Goal: Book appointment/travel/reservation

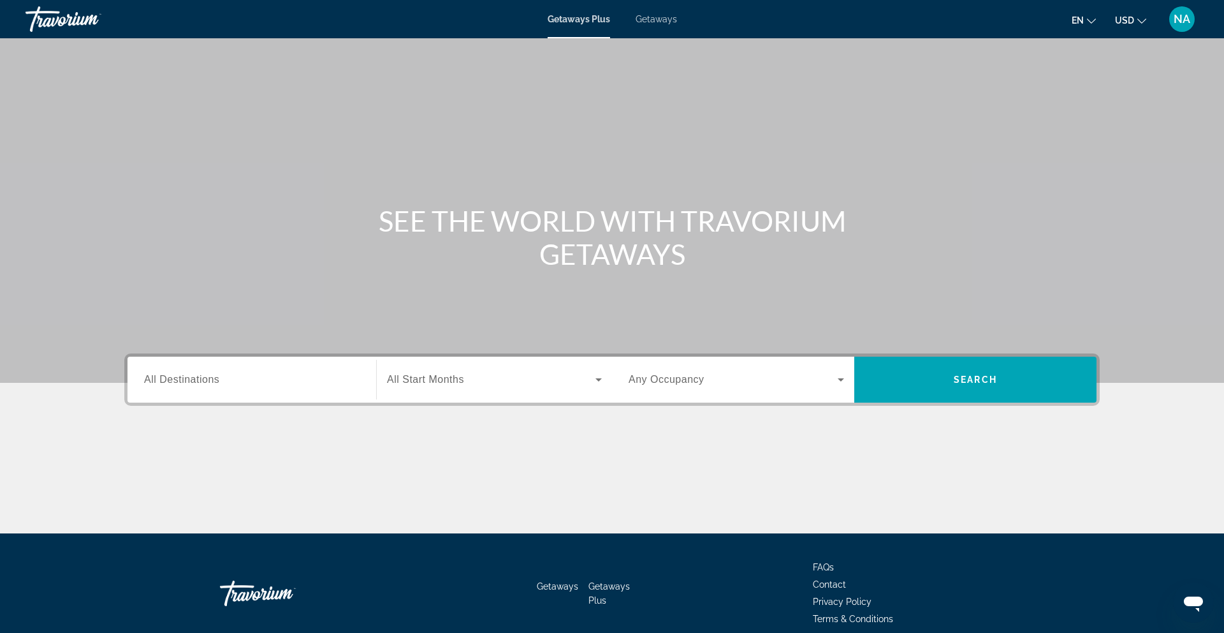
scroll to position [57, 0]
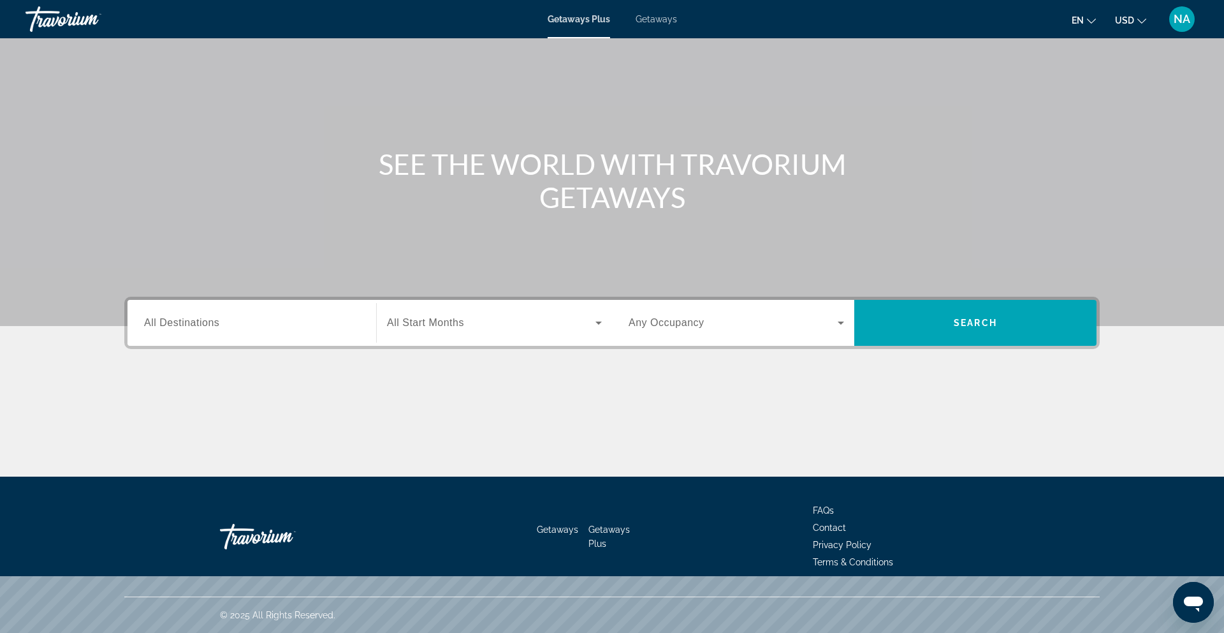
click at [184, 332] on div "Search widget" at bounding box center [252, 323] width 216 height 36
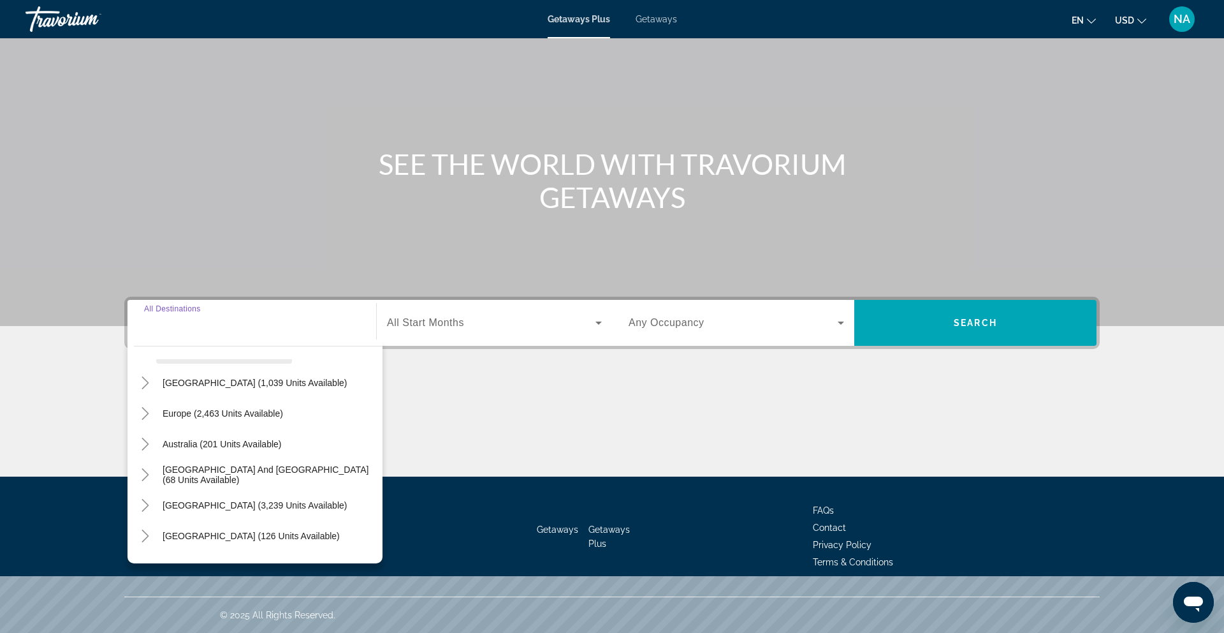
scroll to position [123, 0]
click at [0, 376] on section "SEE THE WORLD WITH TRAVORIUM GETAWAYS Destination All Destinations All destinat…" at bounding box center [612, 209] width 1224 height 533
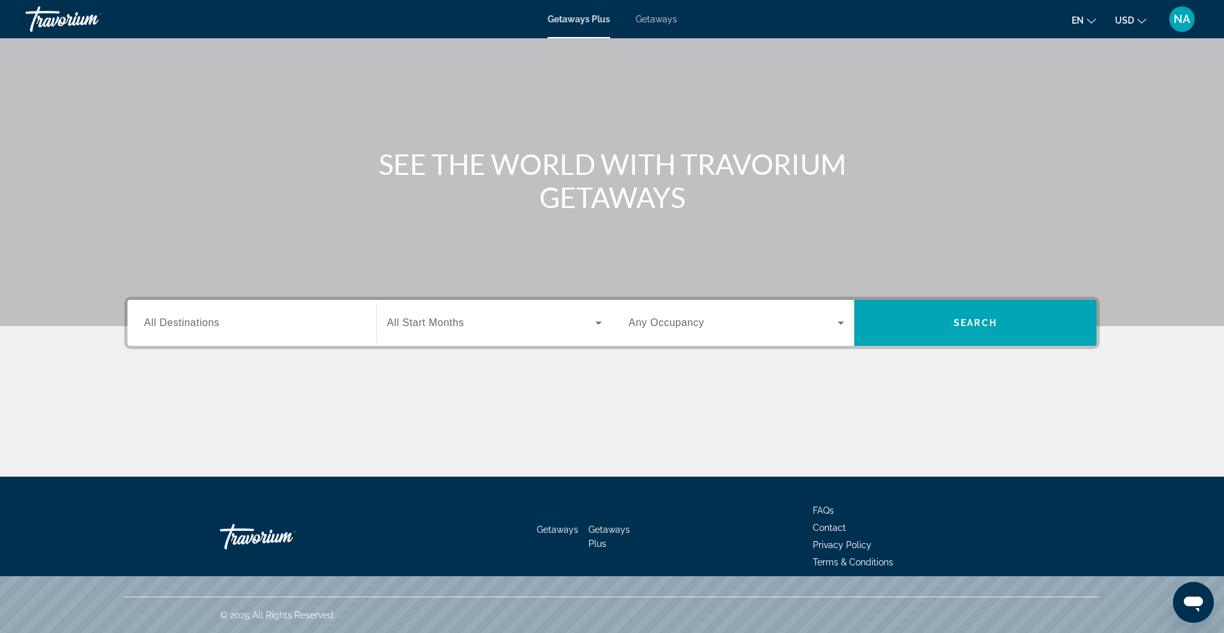
click at [209, 303] on div "Destination All Destinations" at bounding box center [252, 323] width 236 height 46
click at [187, 332] on div "Search widget" at bounding box center [252, 323] width 216 height 36
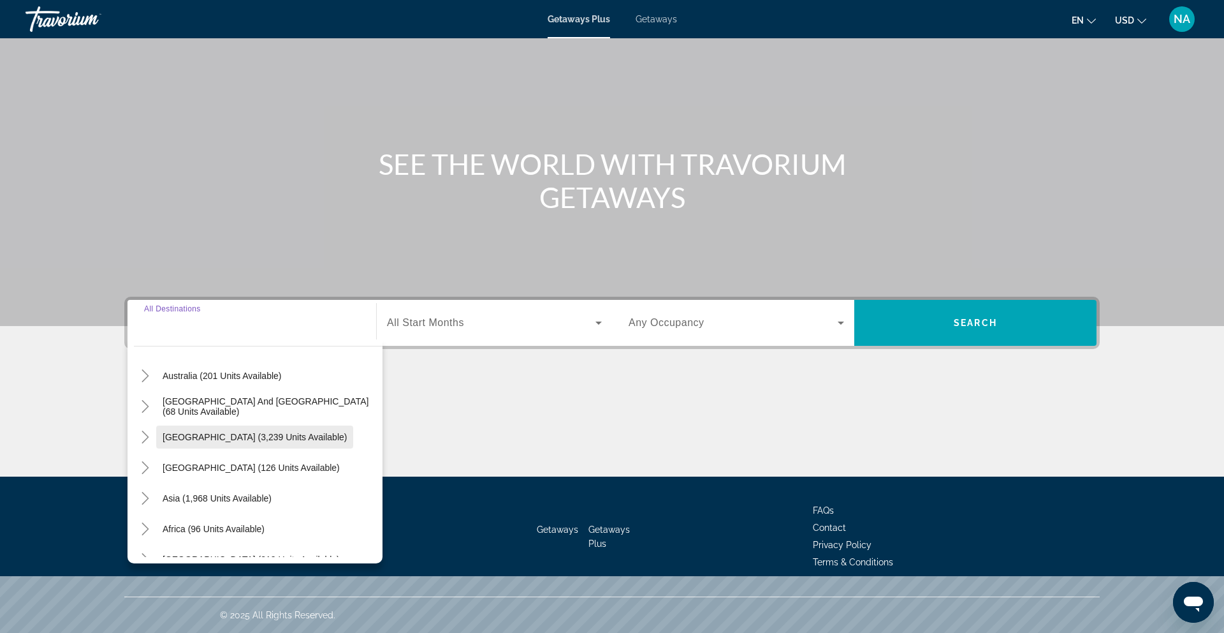
scroll to position [0, 0]
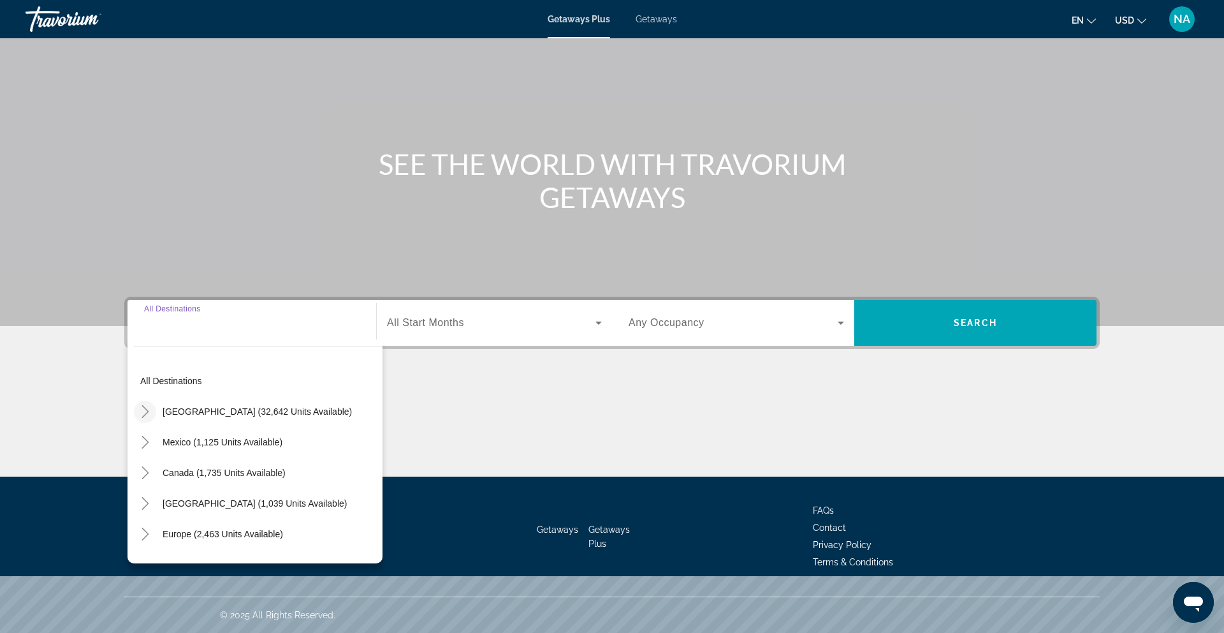
click at [149, 408] on icon "Toggle United States (32,642 units available)" at bounding box center [145, 411] width 13 height 13
click at [148, 394] on span "Search widget" at bounding box center [258, 380] width 249 height 31
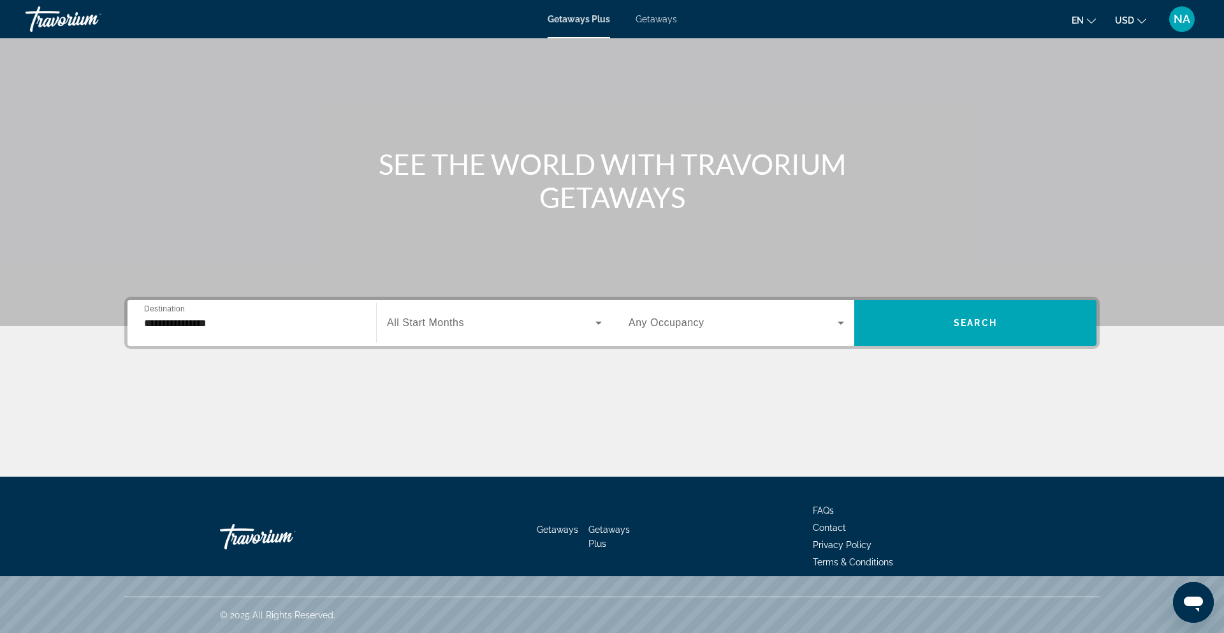
click at [154, 323] on input "**********" at bounding box center [252, 323] width 216 height 15
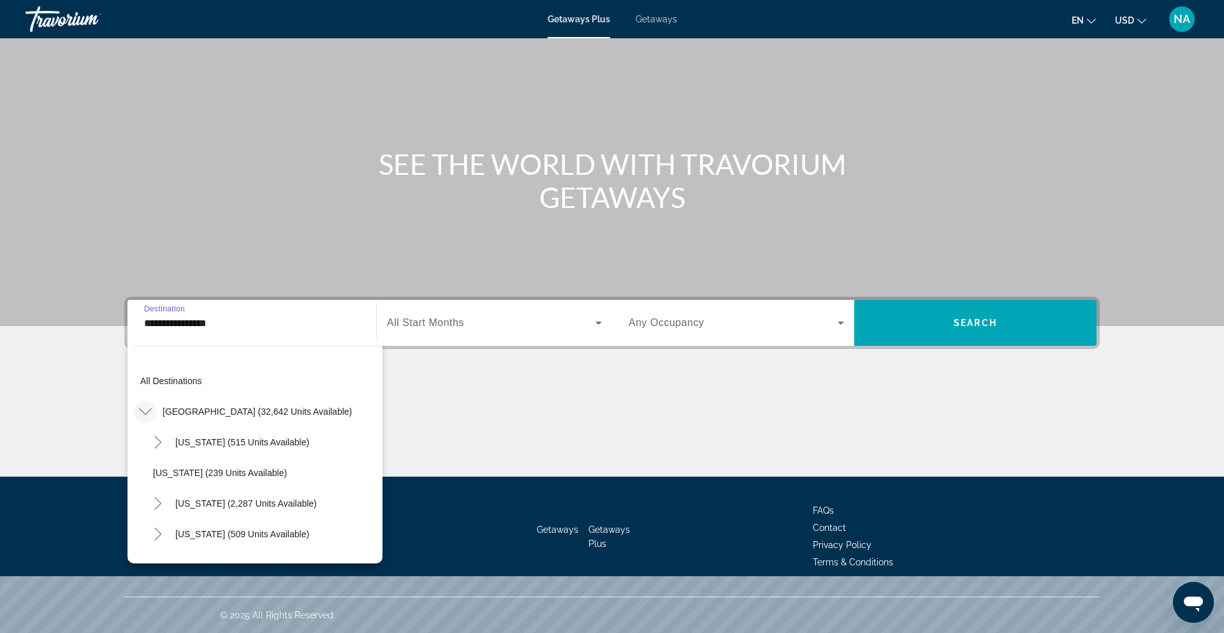
click at [150, 411] on icon "Toggle United States (32,642 units available)" at bounding box center [145, 411] width 13 height 13
click at [148, 407] on icon "Toggle United States (32,642 units available)" at bounding box center [145, 411] width 13 height 13
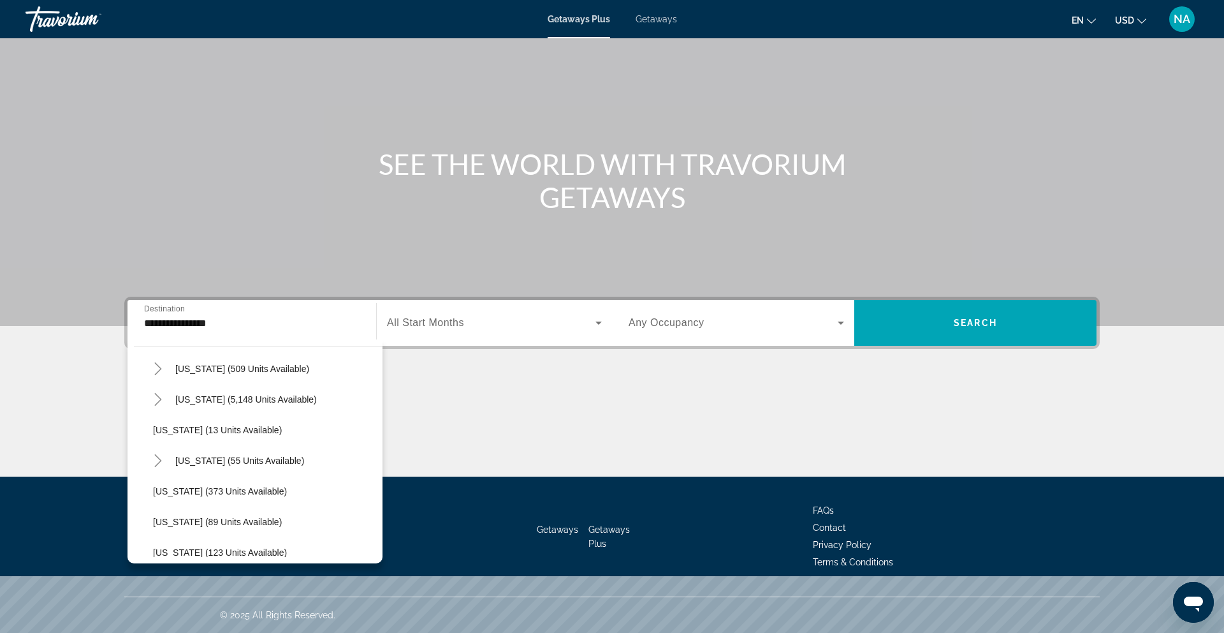
scroll to position [170, 0]
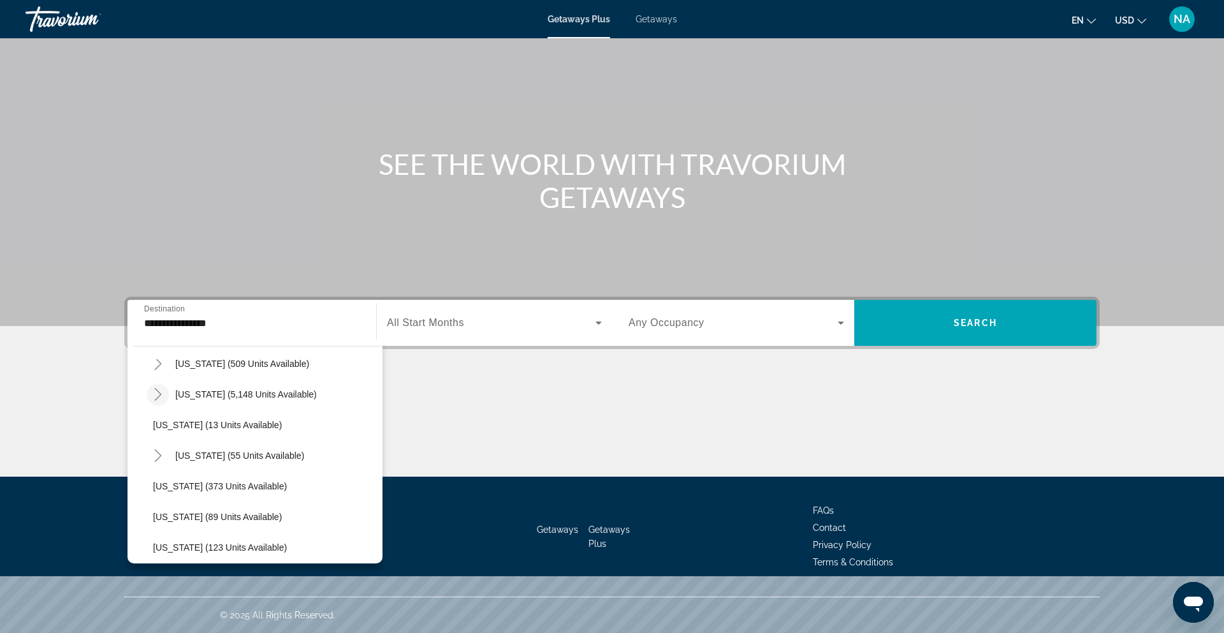
click at [159, 391] on icon "Toggle Florida (5,148 units available)" at bounding box center [158, 394] width 13 height 13
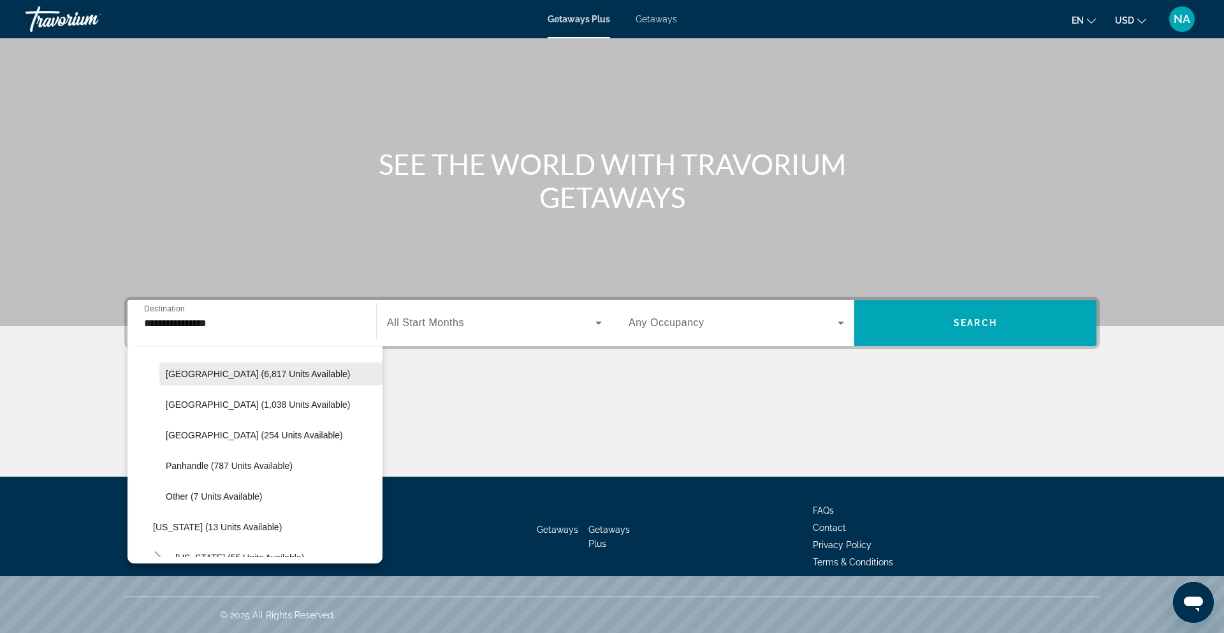
click at [249, 381] on span "Search widget" at bounding box center [270, 373] width 223 height 31
type input "**********"
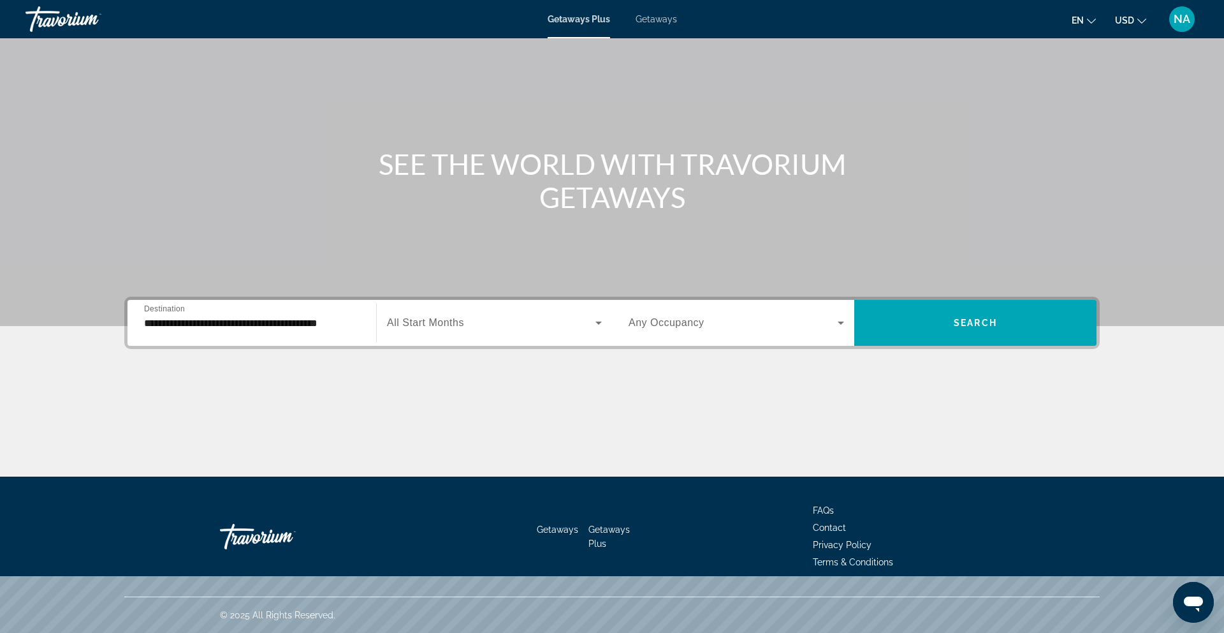
click at [466, 314] on div "Search widget" at bounding box center [494, 323] width 215 height 36
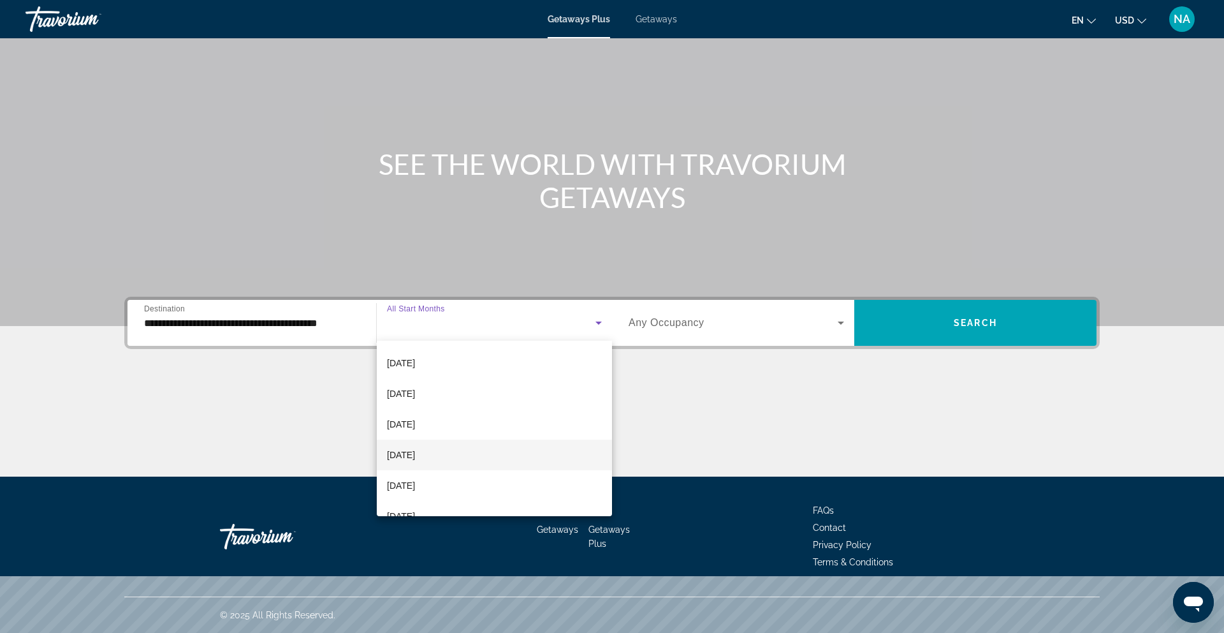
scroll to position [194, 0]
click at [409, 476] on span "[DATE]" at bounding box center [401, 472] width 28 height 15
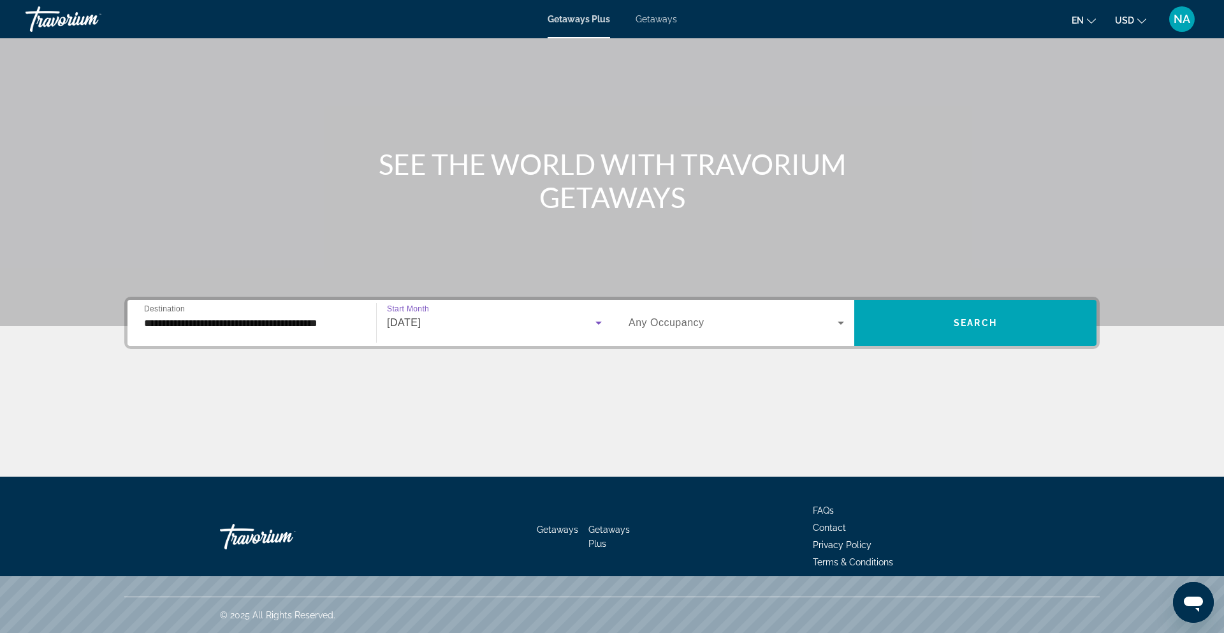
click at [672, 319] on span "Any Occupancy" at bounding box center [667, 322] width 76 height 11
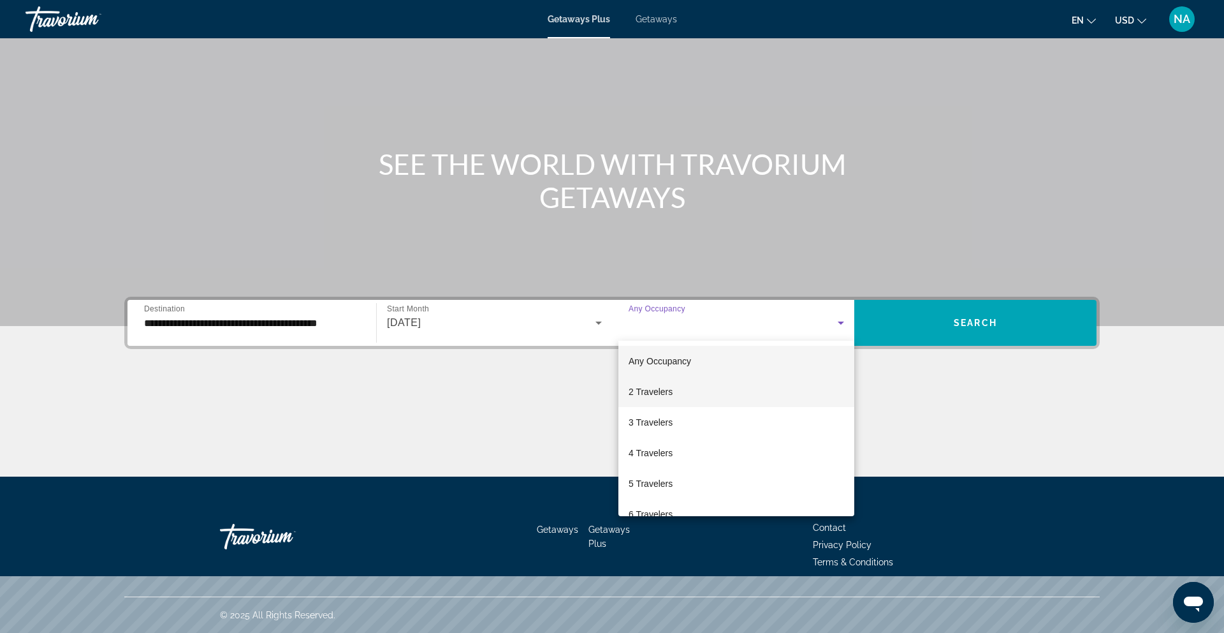
click at [664, 388] on span "2 Travelers" at bounding box center [651, 391] width 44 height 15
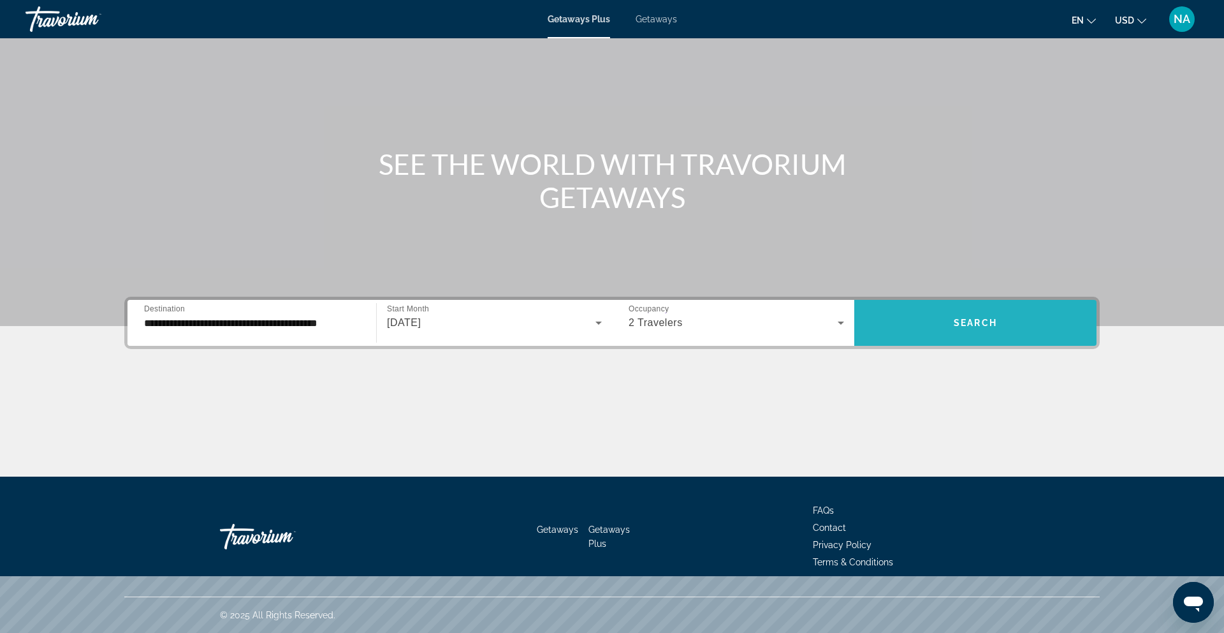
click at [918, 336] on span "Search widget" at bounding box center [976, 322] width 242 height 31
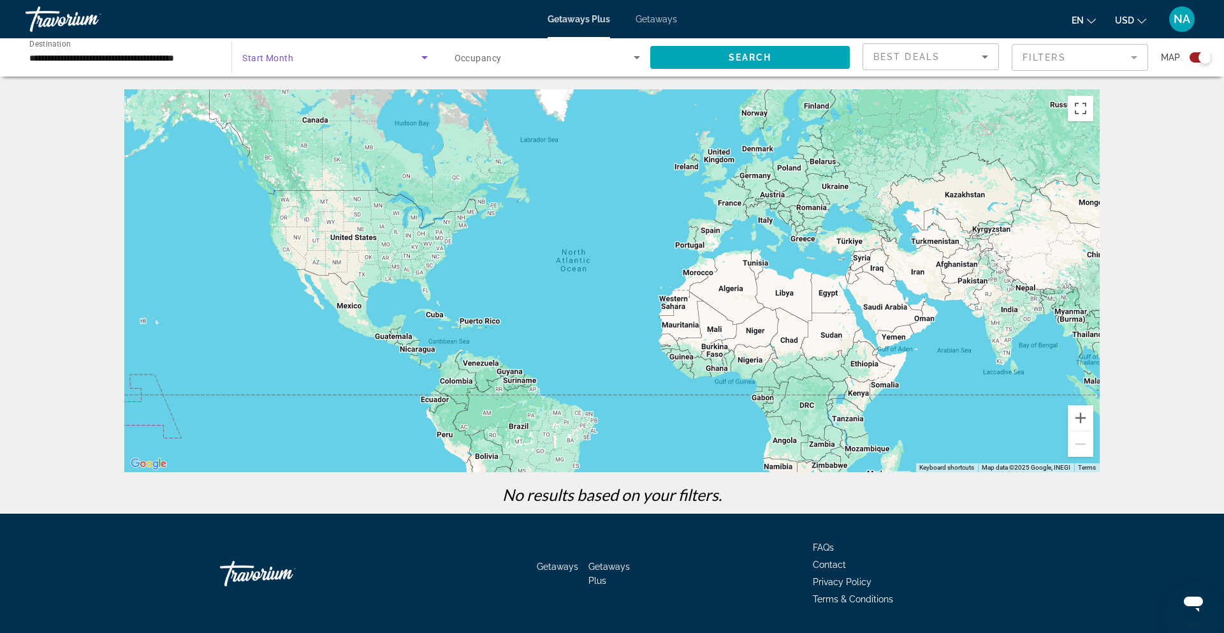
click at [340, 59] on span "Search widget" at bounding box center [331, 57] width 179 height 15
click at [282, 99] on span "All Start Months" at bounding box center [274, 96] width 64 height 10
click at [115, 54] on input "**********" at bounding box center [122, 57] width 186 height 15
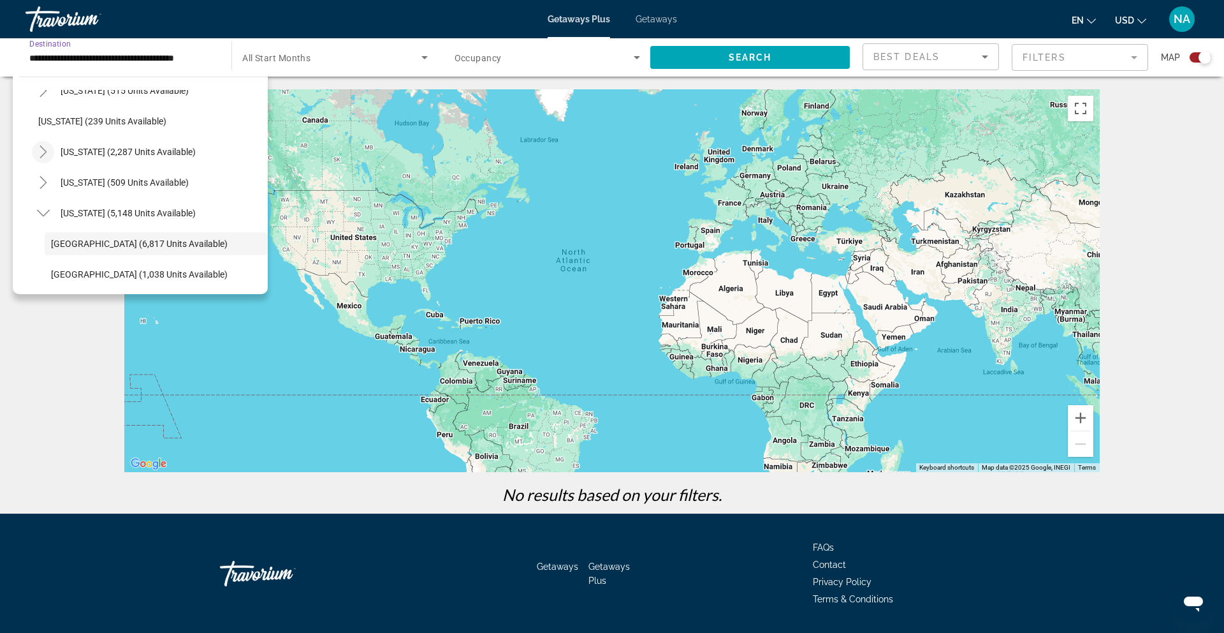
scroll to position [81, 0]
click at [96, 245] on span "[GEOGRAPHIC_DATA] (6,817 units available)" at bounding box center [139, 245] width 177 height 10
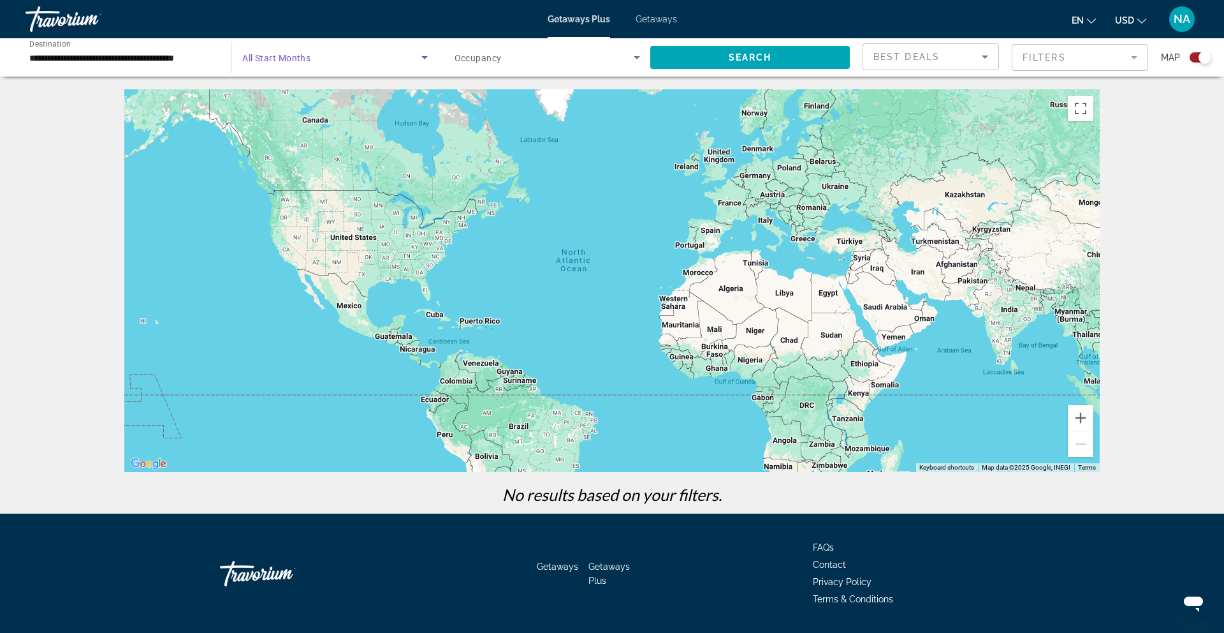
click at [335, 57] on span "Search widget" at bounding box center [331, 57] width 179 height 15
click at [297, 88] on span "All Start Months" at bounding box center [274, 95] width 64 height 15
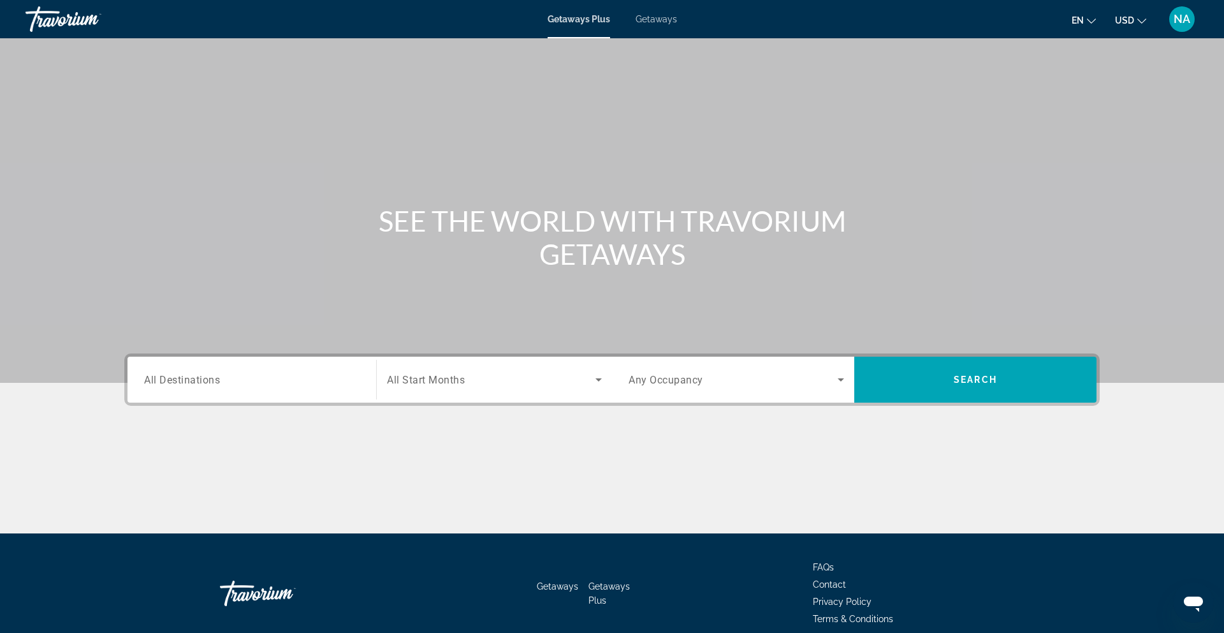
click at [191, 376] on span "All Destinations" at bounding box center [182, 379] width 76 height 12
click at [191, 376] on input "Destination All Destinations" at bounding box center [252, 379] width 216 height 15
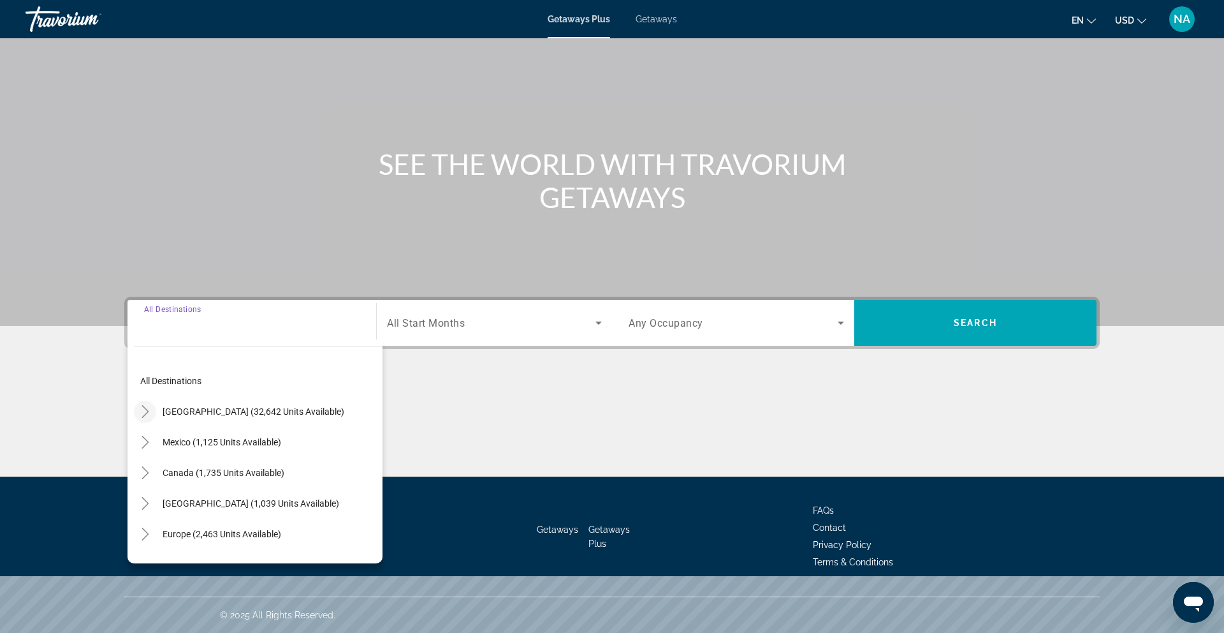
click at [150, 407] on icon "Toggle United States (32,642 units available)" at bounding box center [145, 411] width 13 height 13
click at [159, 408] on icon "Toggle Florida (5,148 units available)" at bounding box center [158, 410] width 13 height 13
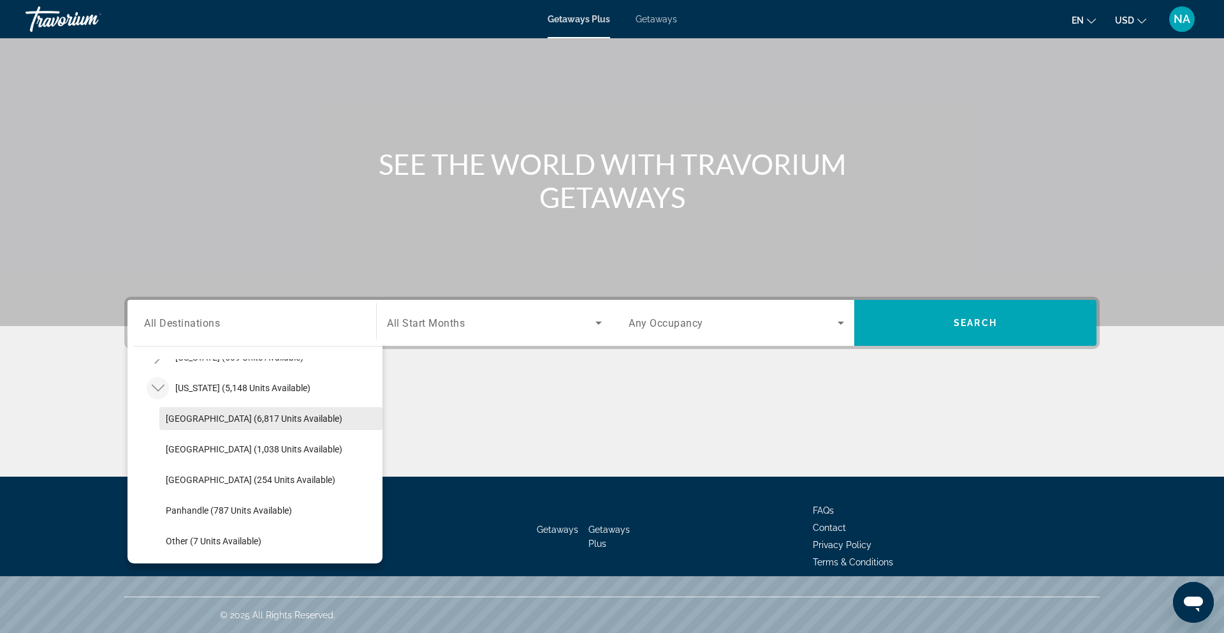
scroll to position [180, 0]
click at [237, 418] on span "[GEOGRAPHIC_DATA] (6,817 units available)" at bounding box center [254, 415] width 177 height 10
type input "**********"
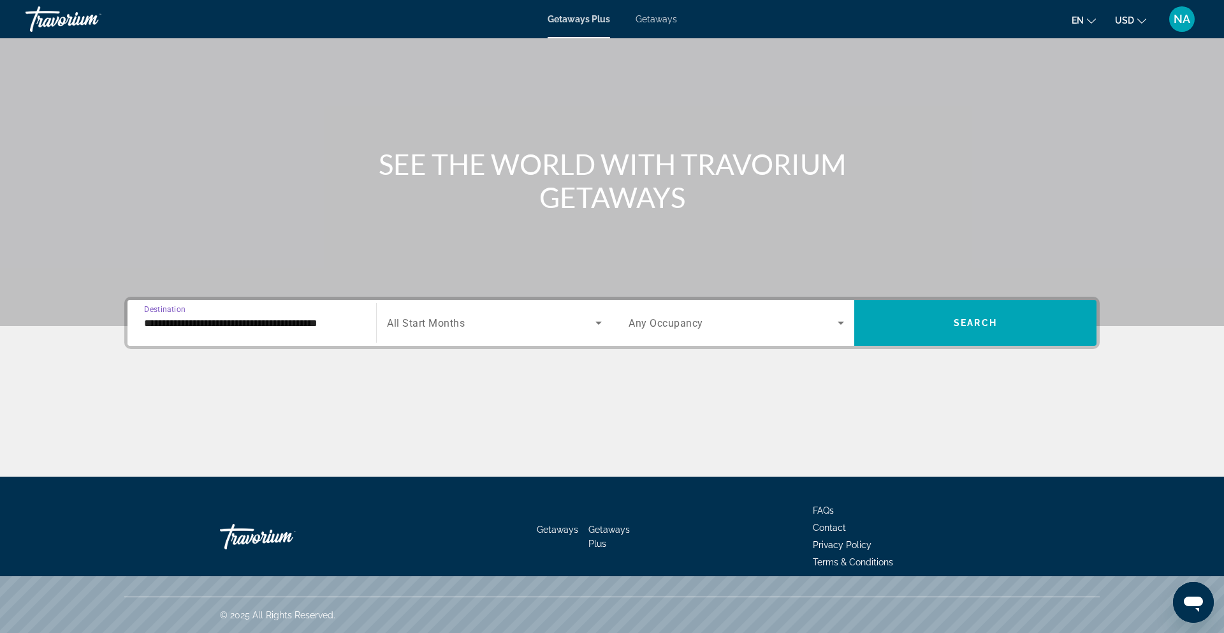
click at [476, 311] on div "Search widget" at bounding box center [494, 323] width 215 height 36
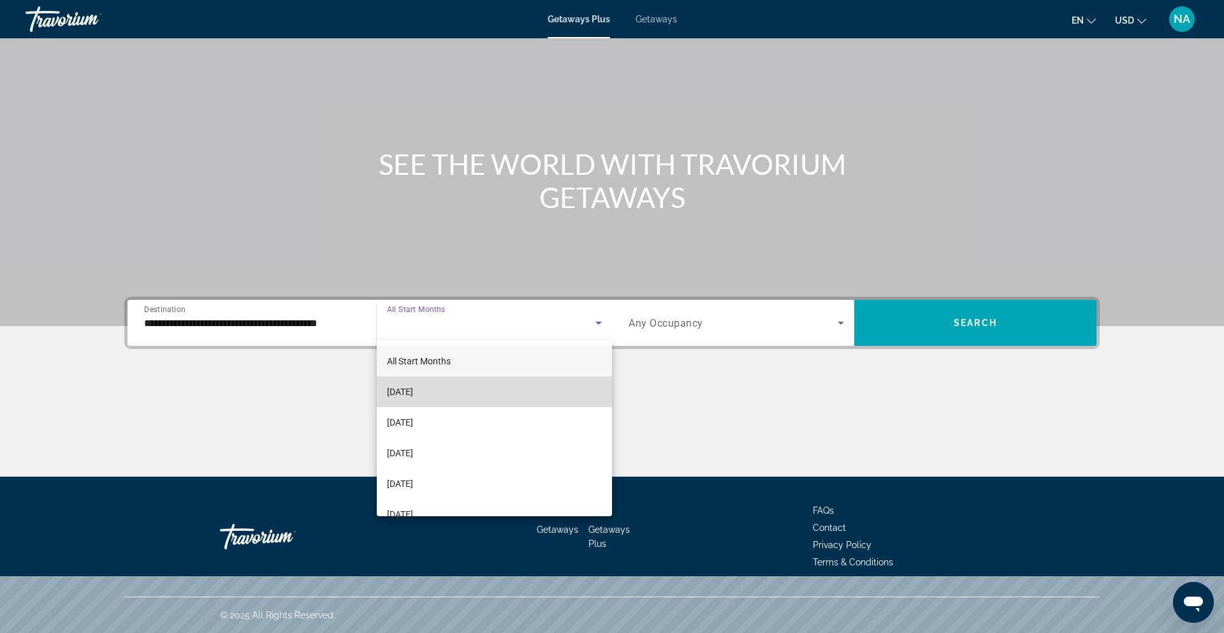
click at [413, 395] on span "[DATE]" at bounding box center [400, 391] width 26 height 15
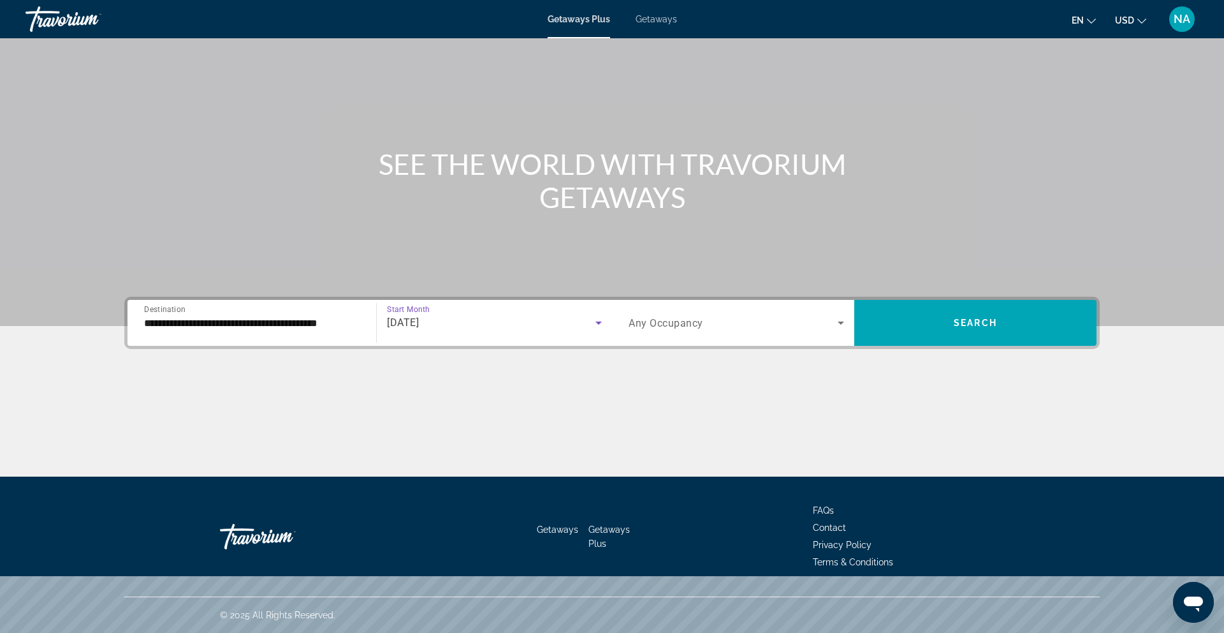
click at [470, 328] on div "[DATE]" at bounding box center [491, 322] width 209 height 15
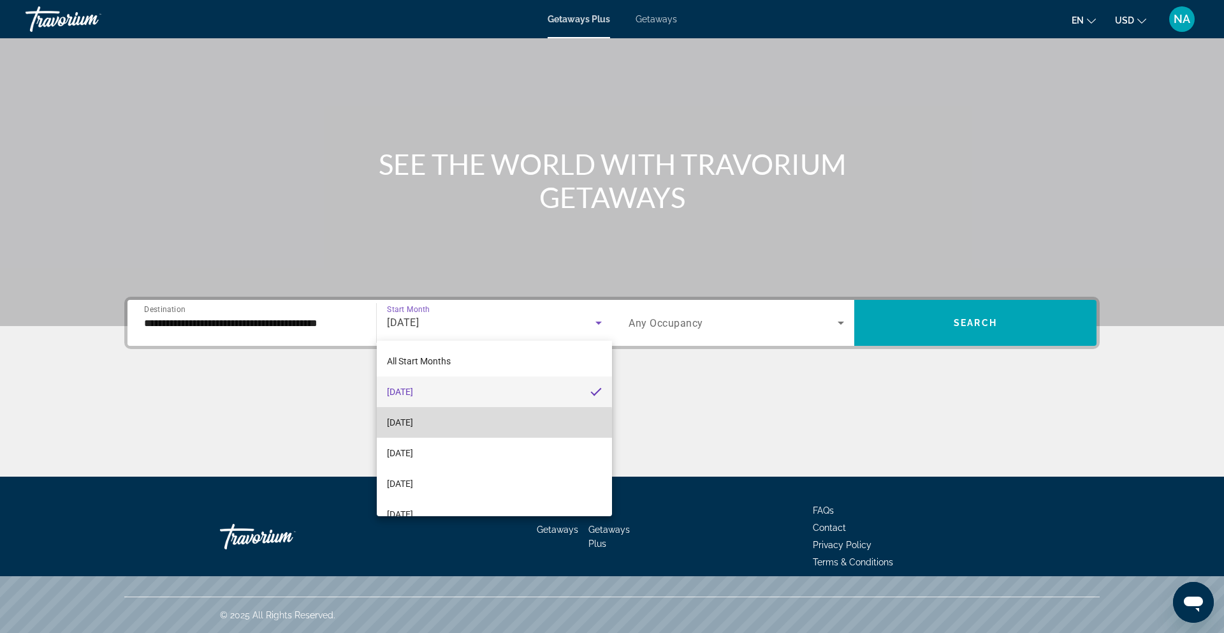
click at [449, 423] on mat-option "[DATE]" at bounding box center [494, 422] width 235 height 31
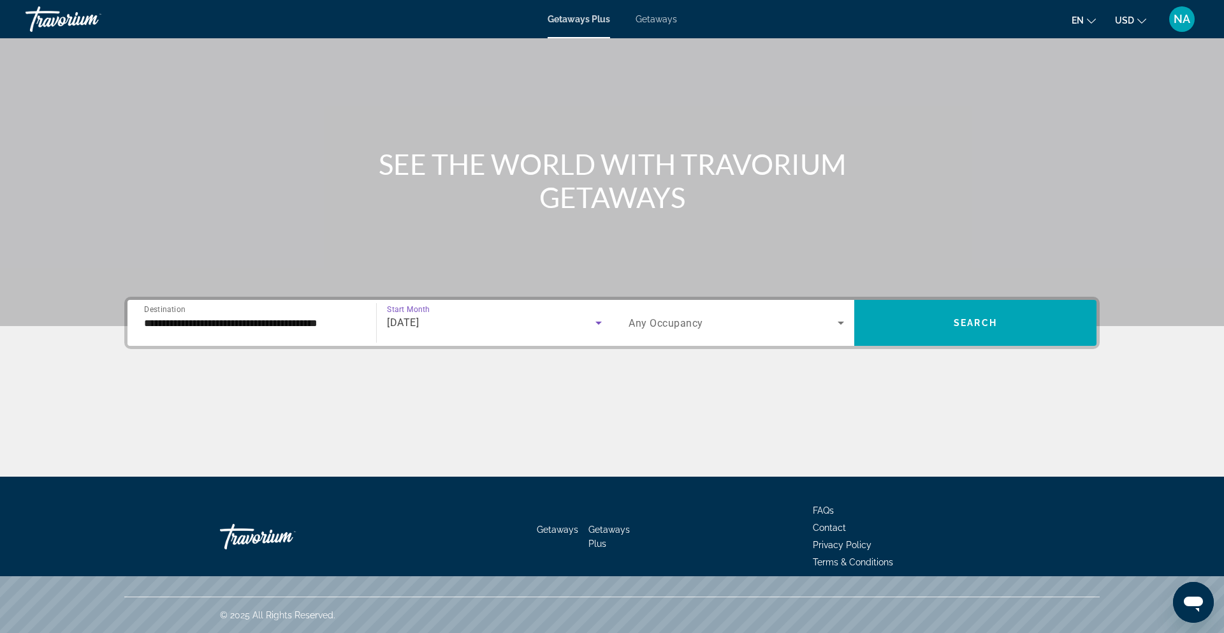
click at [701, 334] on div "Search widget" at bounding box center [737, 323] width 216 height 36
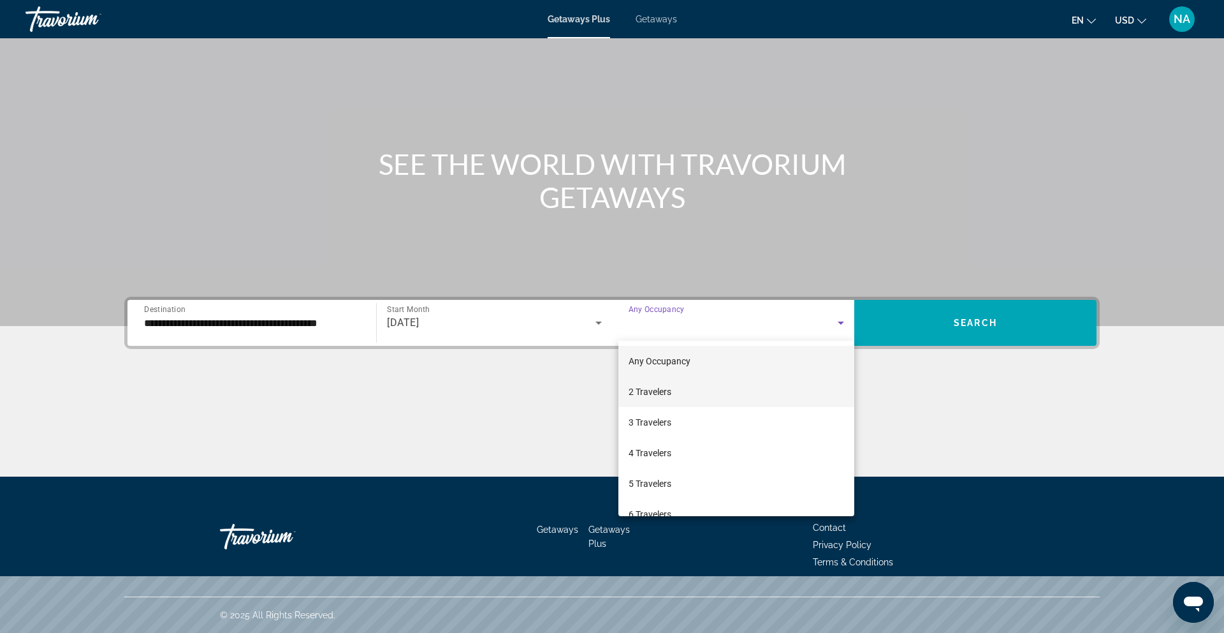
click at [650, 387] on span "2 Travelers" at bounding box center [650, 391] width 43 height 15
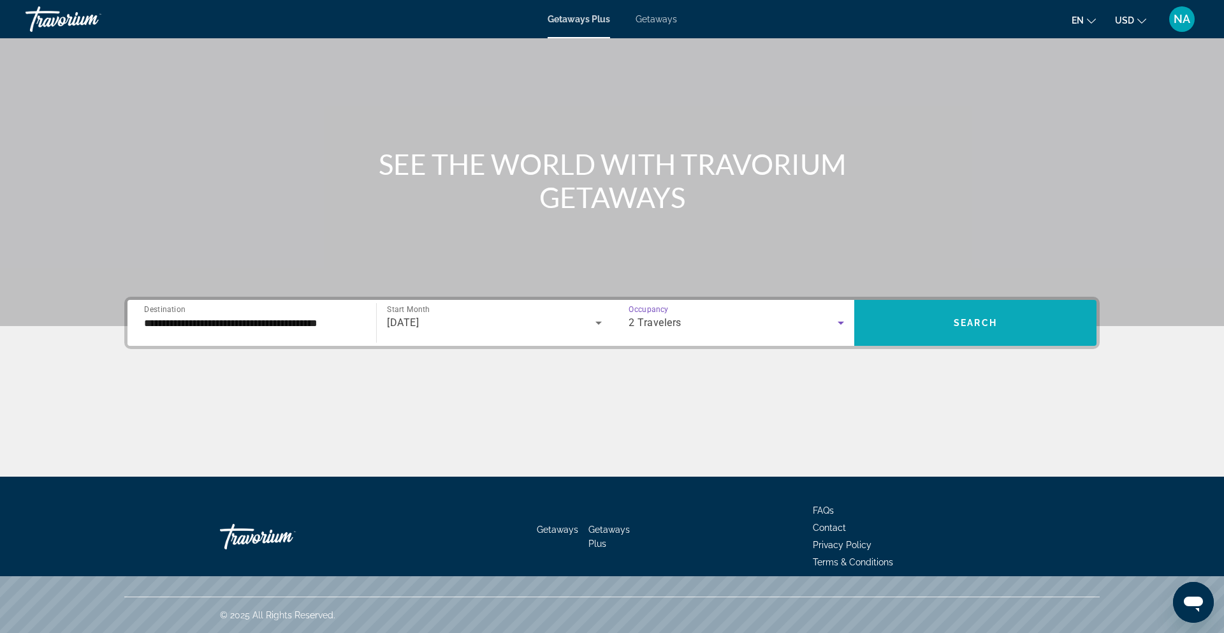
click at [916, 316] on span "Search widget" at bounding box center [976, 322] width 242 height 31
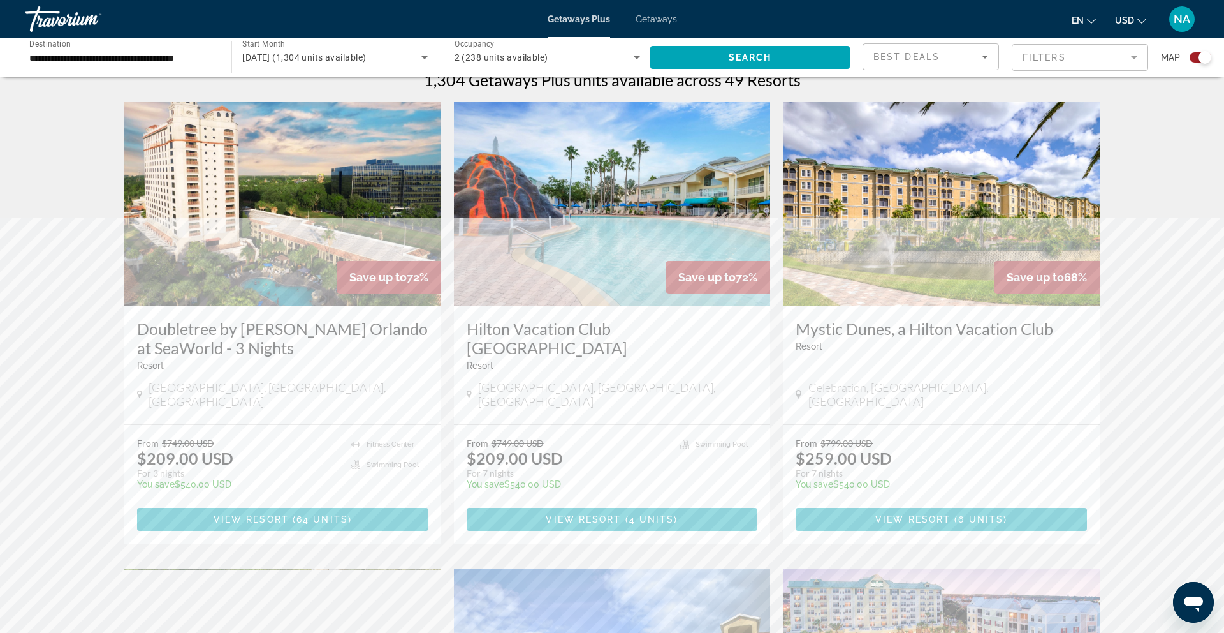
scroll to position [422, 0]
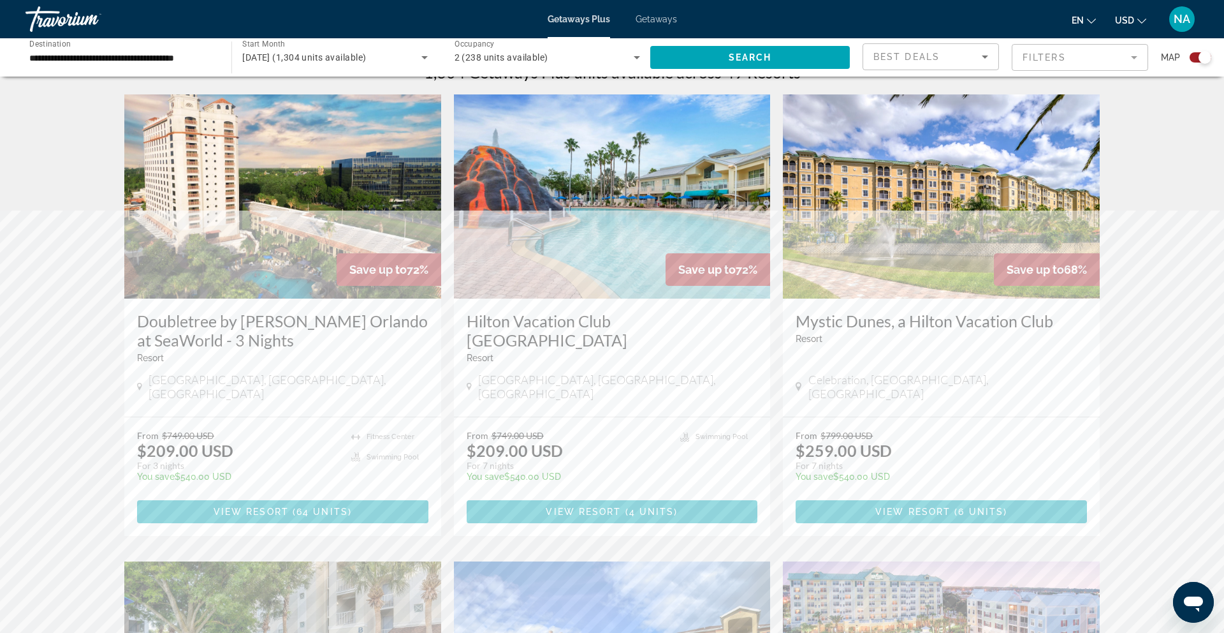
click at [966, 150] on img "Main content" at bounding box center [941, 196] width 317 height 204
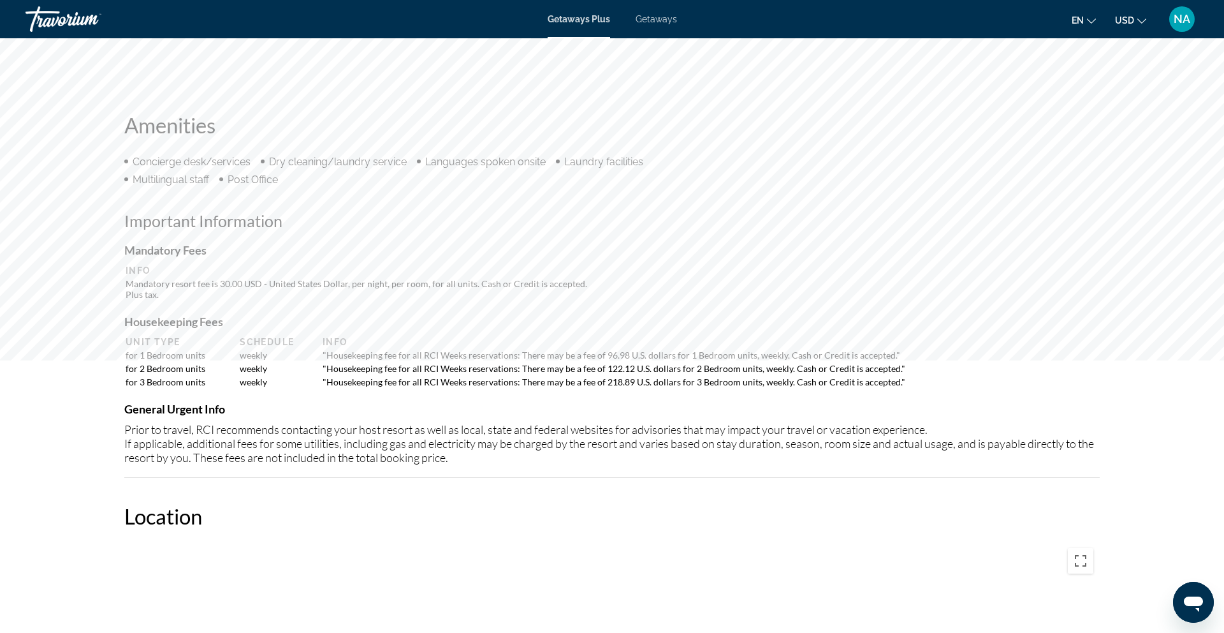
scroll to position [906, 0]
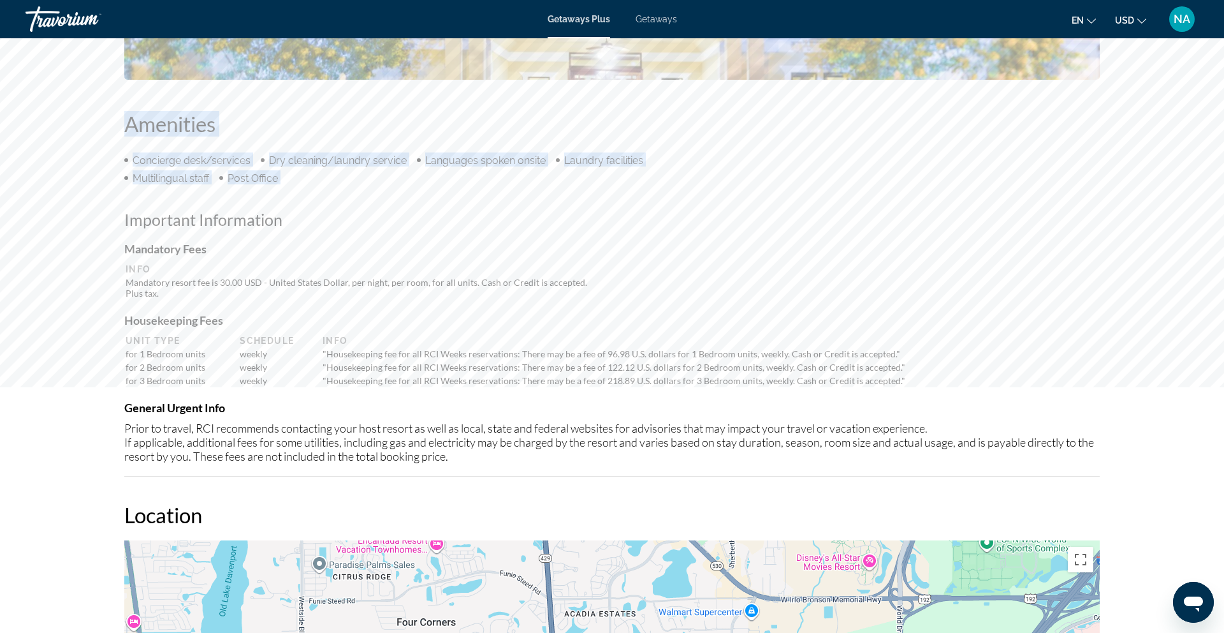
drag, startPoint x: 126, startPoint y: 132, endPoint x: 280, endPoint y: 186, distance: 162.8
click at [280, 186] on div "Amenities Concierge desk/services Dry cleaning/laundry service Languages spoken…" at bounding box center [612, 293] width 976 height 365
drag, startPoint x: 299, startPoint y: 186, endPoint x: 121, endPoint y: 117, distance: 191.0
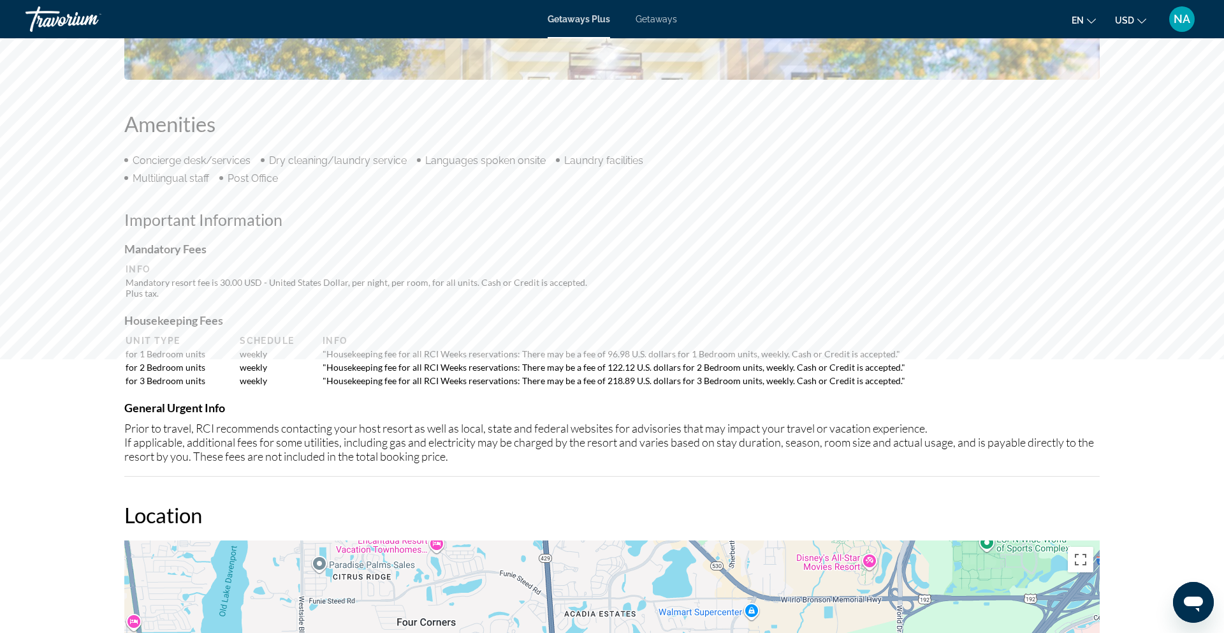
click at [427, 316] on h4 "Housekeeping Fees" at bounding box center [612, 320] width 976 height 14
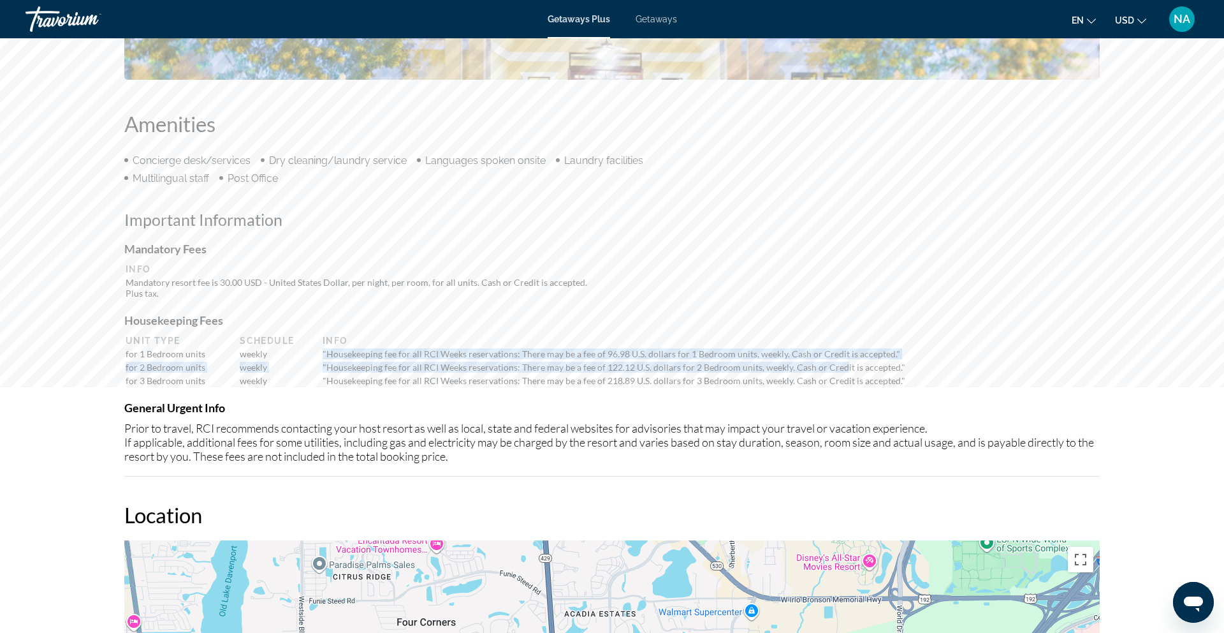
drag, startPoint x: 311, startPoint y: 355, endPoint x: 839, endPoint y: 363, distance: 528.7
click at [839, 363] on table "Unit Type Schedule Info for 1 Bedroom units weekly "Housekeeping fee for all RC…" at bounding box center [612, 361] width 976 height 54
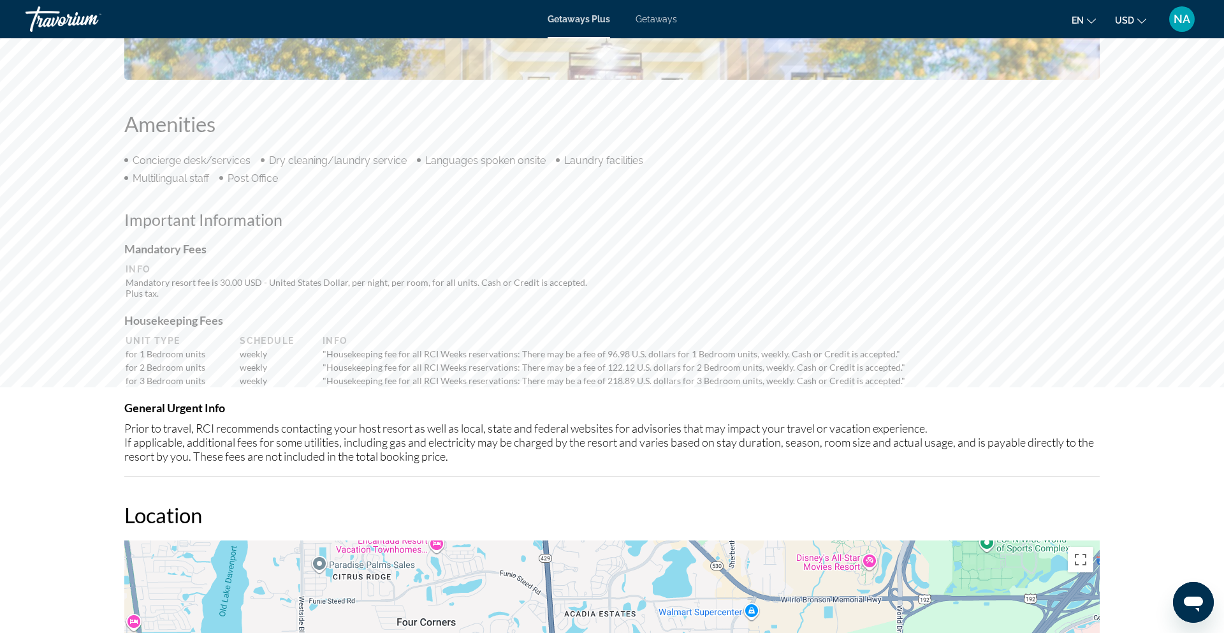
click at [835, 367] on td ""Housekeeping fee for all RCI Weeks reservations: There may be a fee of 122.12 …" at bounding box center [707, 367] width 782 height 12
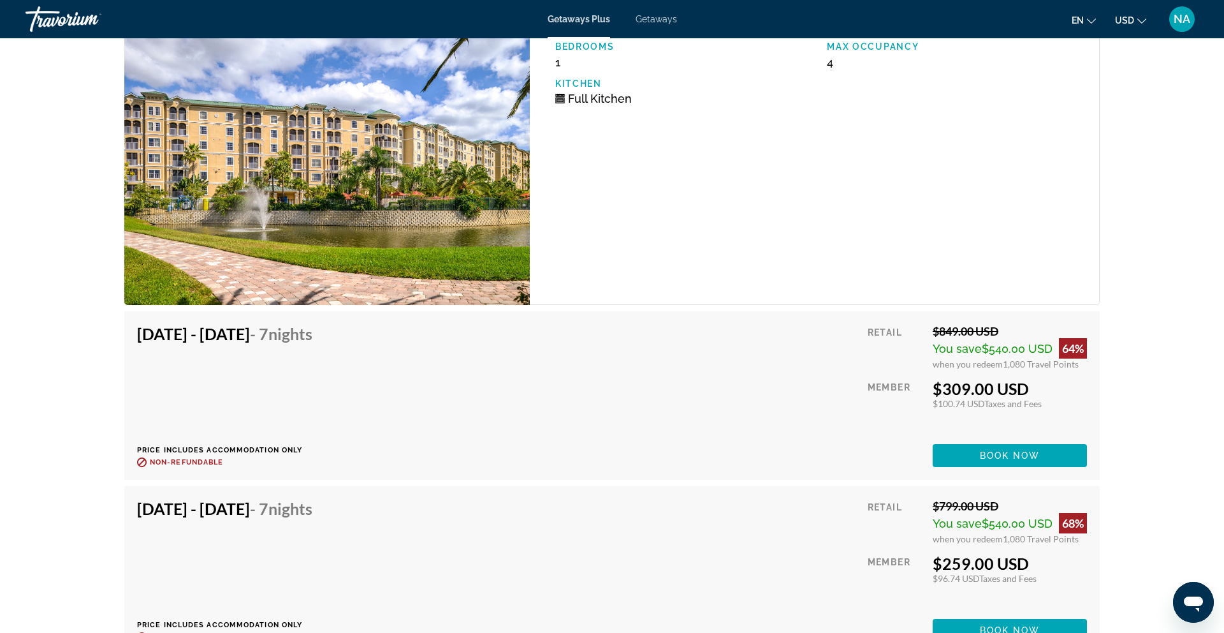
scroll to position [1997, 0]
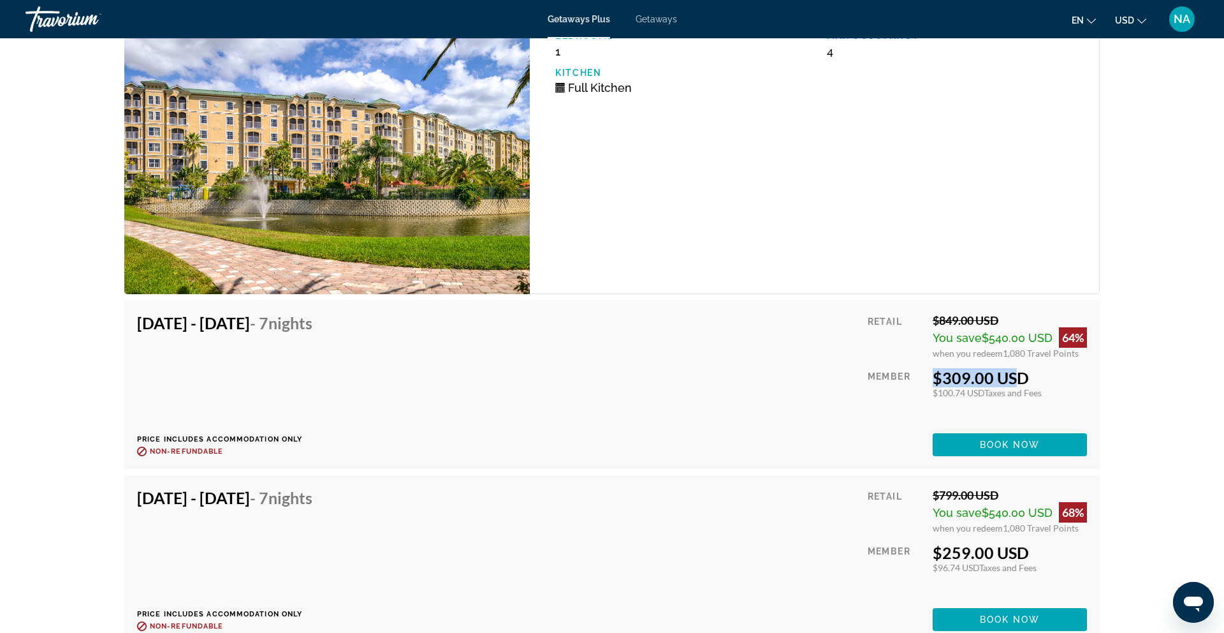
drag, startPoint x: 920, startPoint y: 379, endPoint x: 999, endPoint y: 379, distance: 79.1
click at [999, 379] on div "Retail $849.00 USD You save $540.00 USD 64% when you redeem 1,080 Travel Points…" at bounding box center [977, 384] width 219 height 143
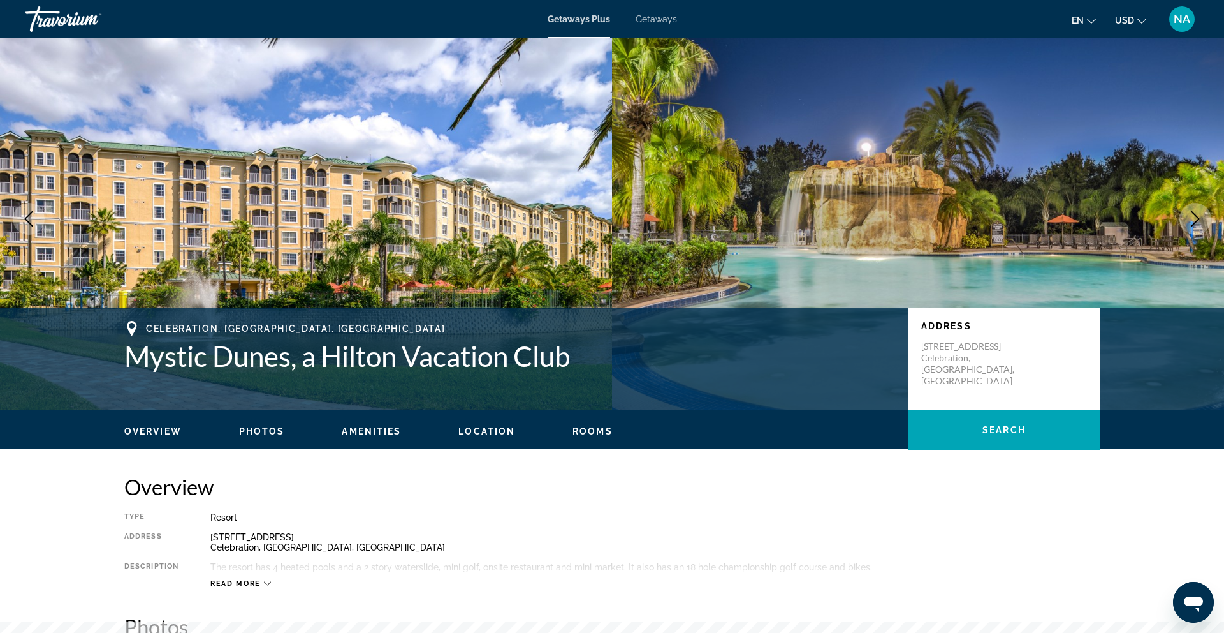
scroll to position [0, 0]
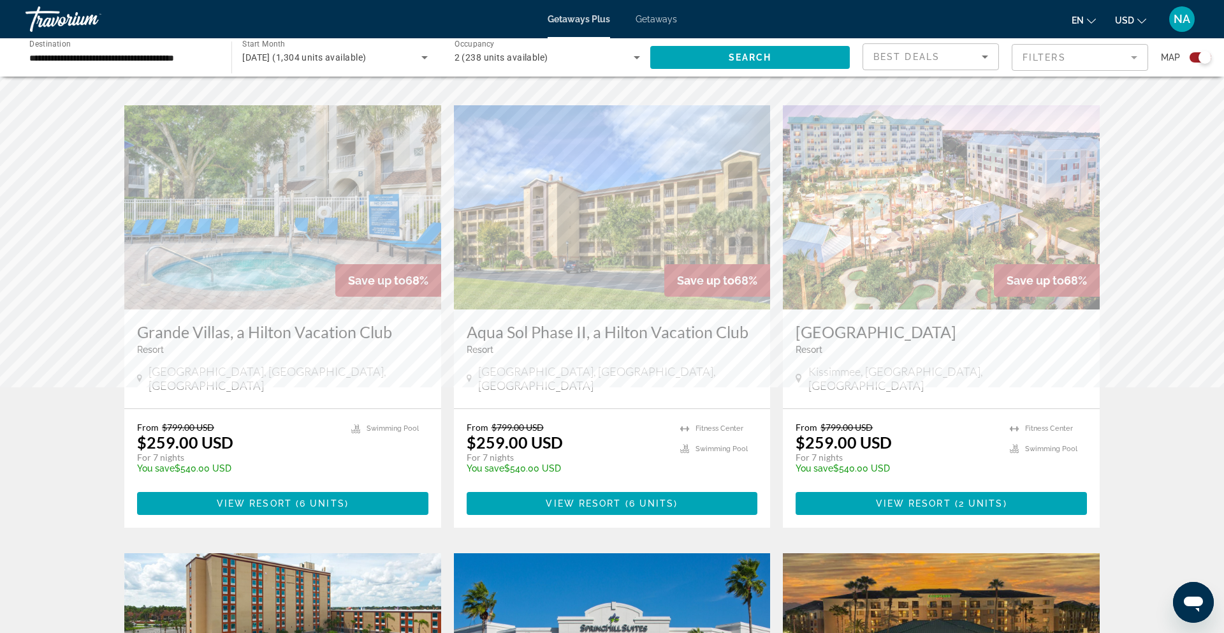
scroll to position [891, 0]
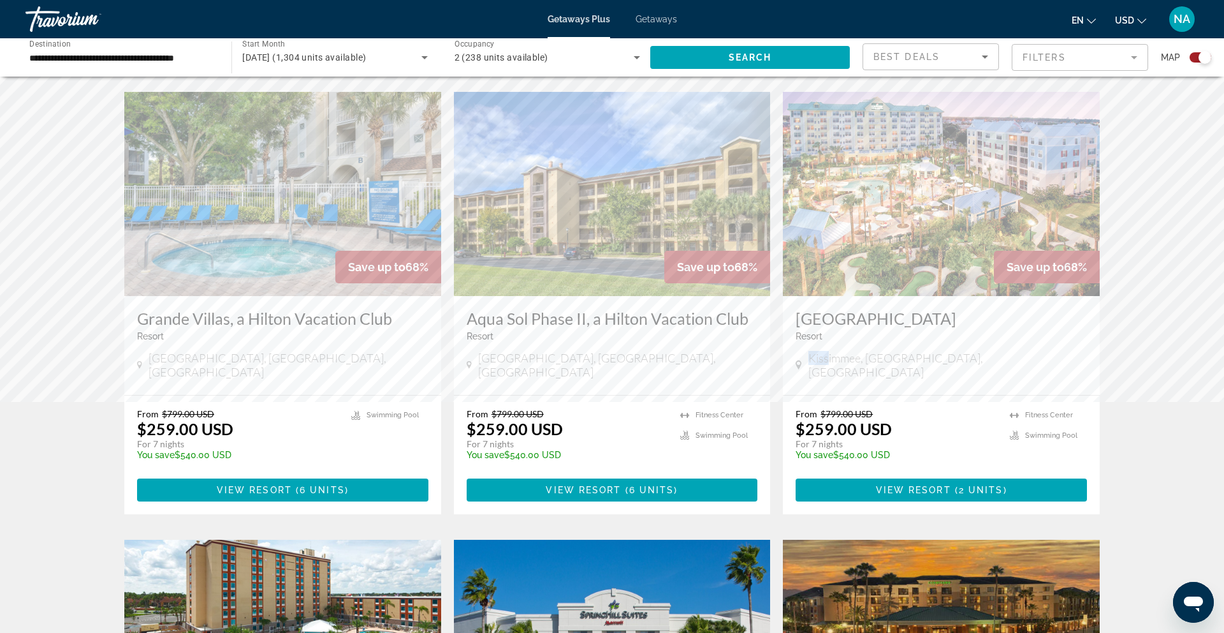
drag, startPoint x: 807, startPoint y: 346, endPoint x: 828, endPoint y: 347, distance: 21.1
click at [828, 351] on div "Kissimmee, [GEOGRAPHIC_DATA], [GEOGRAPHIC_DATA]" at bounding box center [941, 365] width 291 height 28
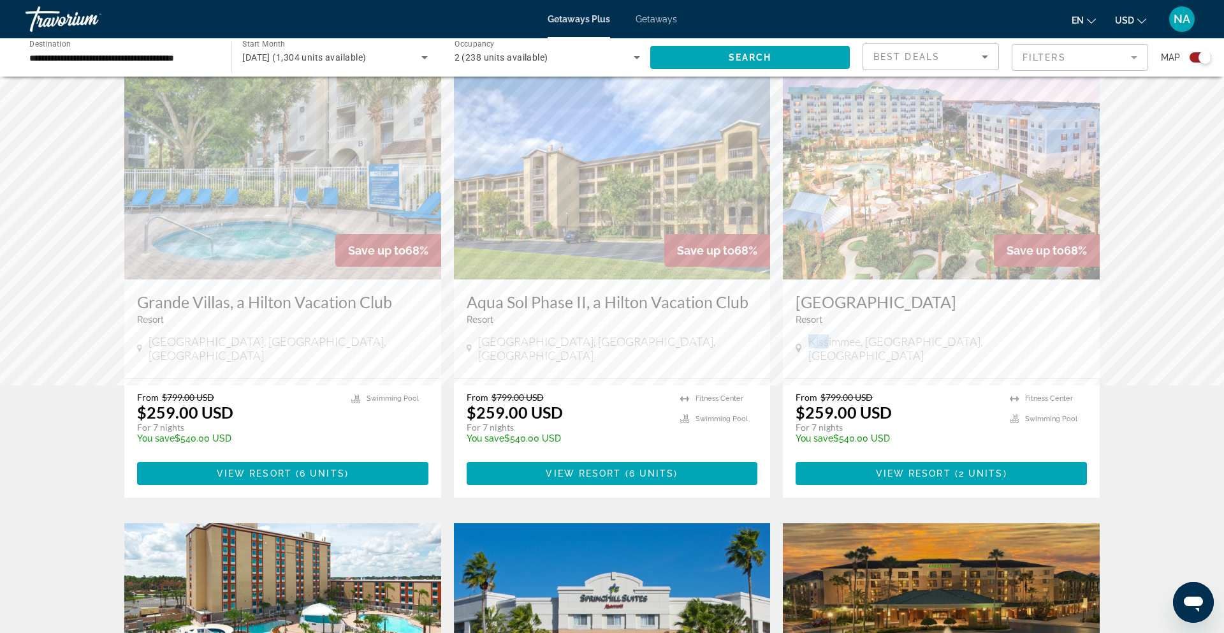
scroll to position [909, 0]
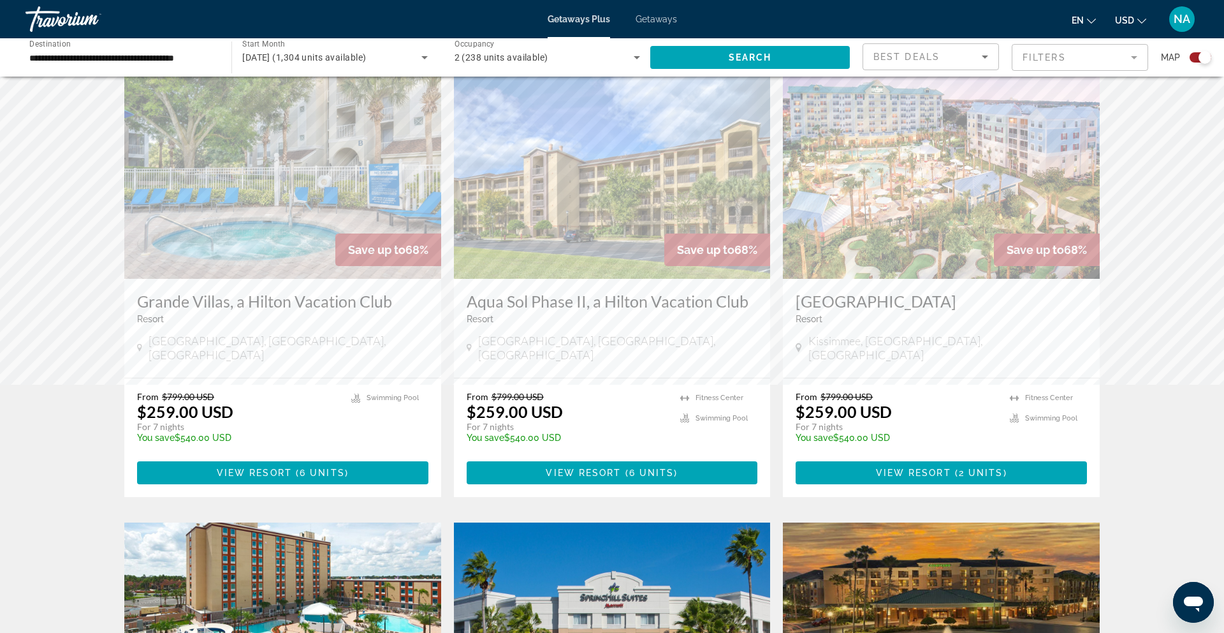
click at [1150, 331] on div "← Move left → Move right ↑ Move up ↓ Move down + Zoom in - Zoom out Home Jump l…" at bounding box center [612, 341] width 1224 height 2320
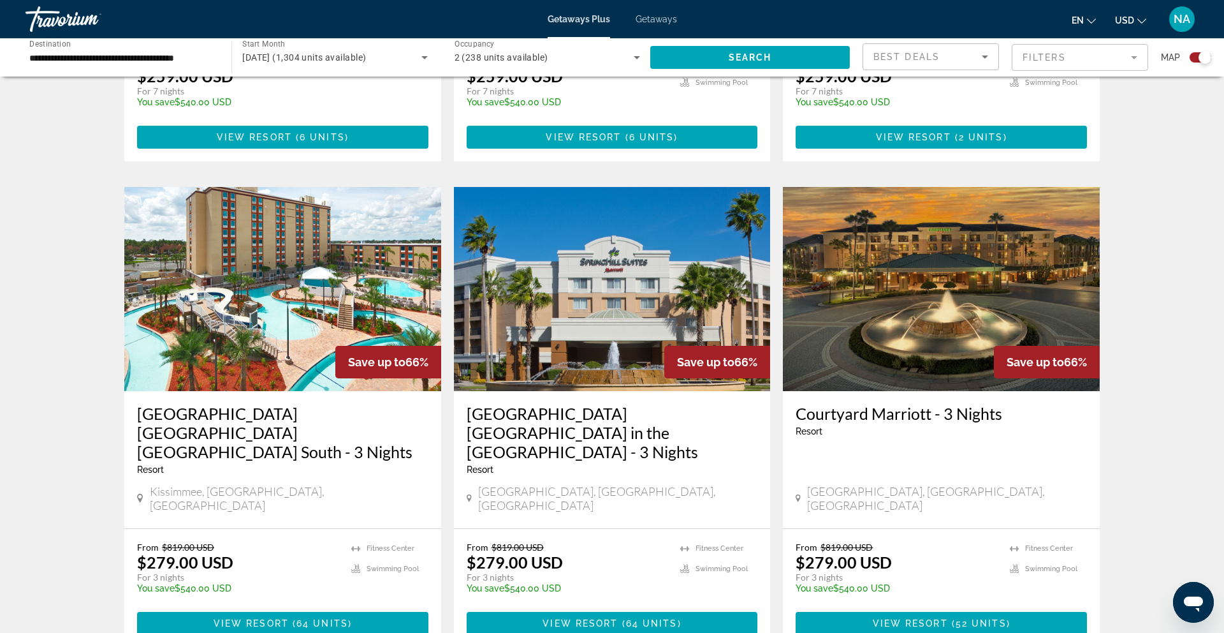
scroll to position [1247, 0]
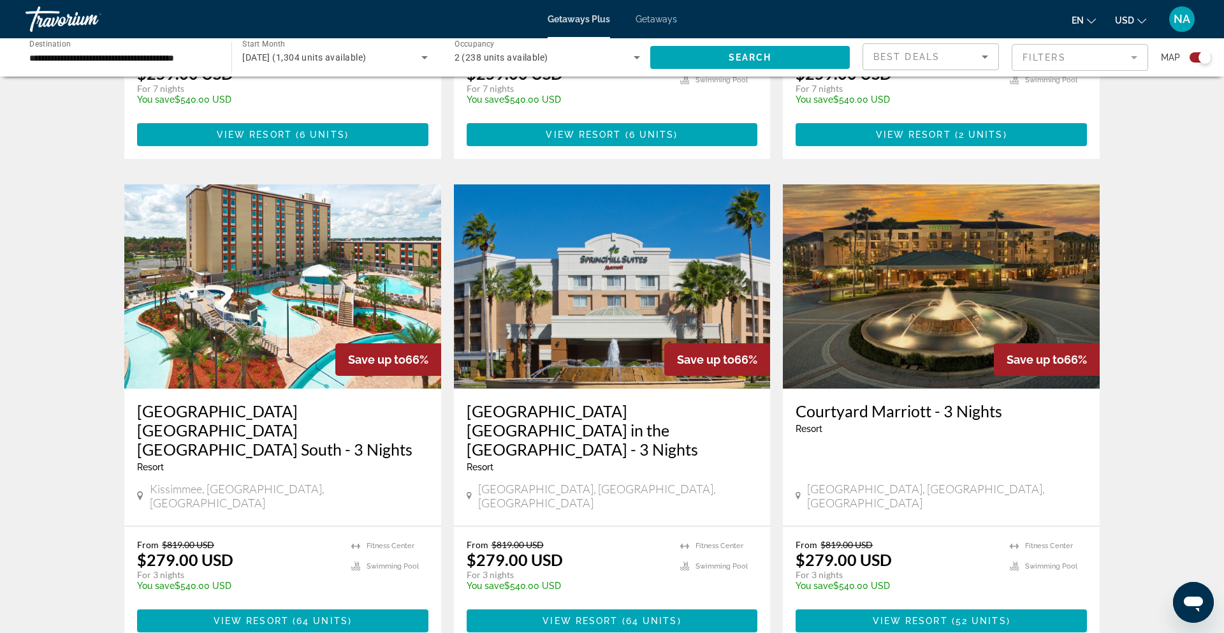
click at [1039, 57] on mat-form-field "Filters" at bounding box center [1080, 57] width 136 height 27
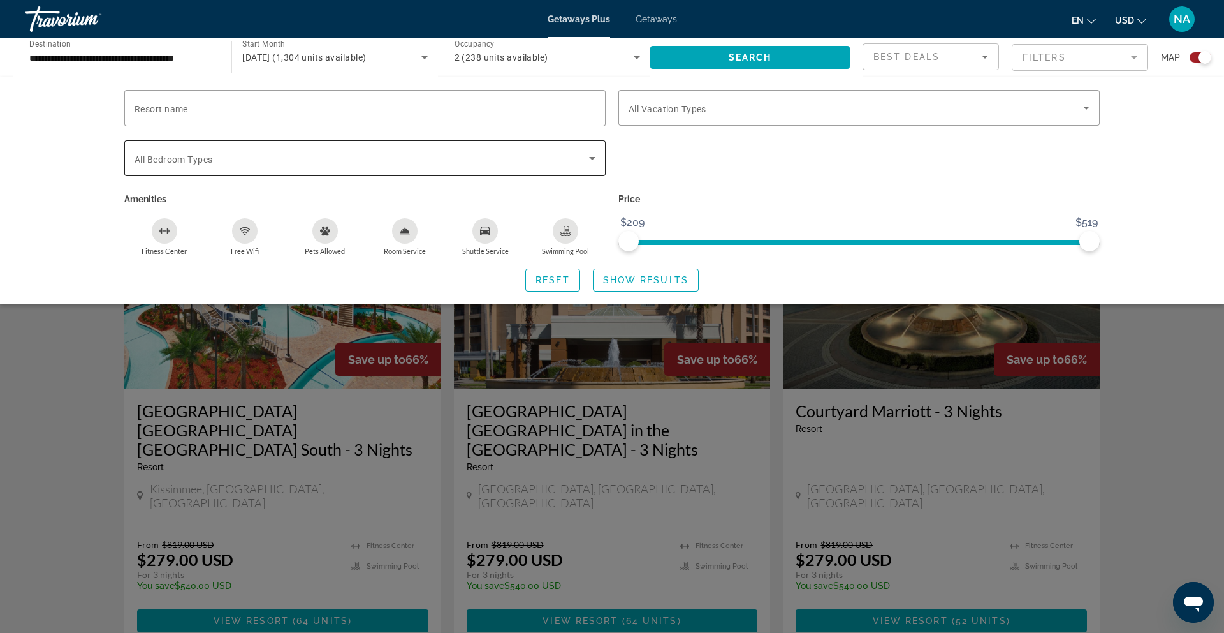
click at [243, 174] on div "Search widget" at bounding box center [365, 158] width 461 height 36
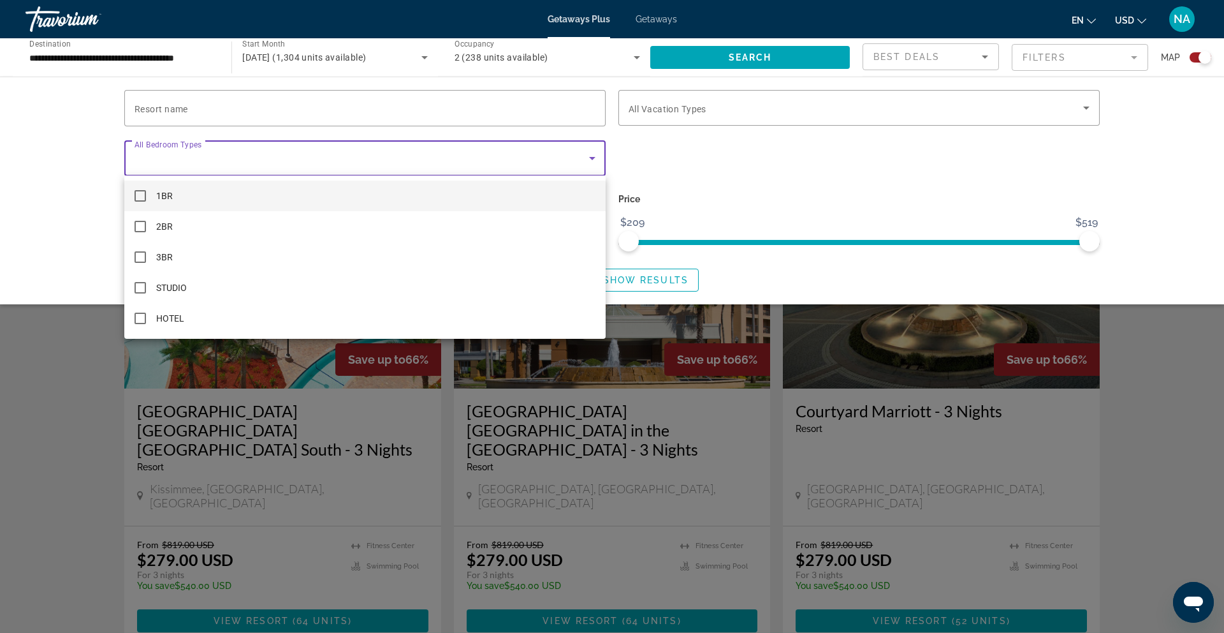
click at [9, 352] on div at bounding box center [612, 316] width 1224 height 633
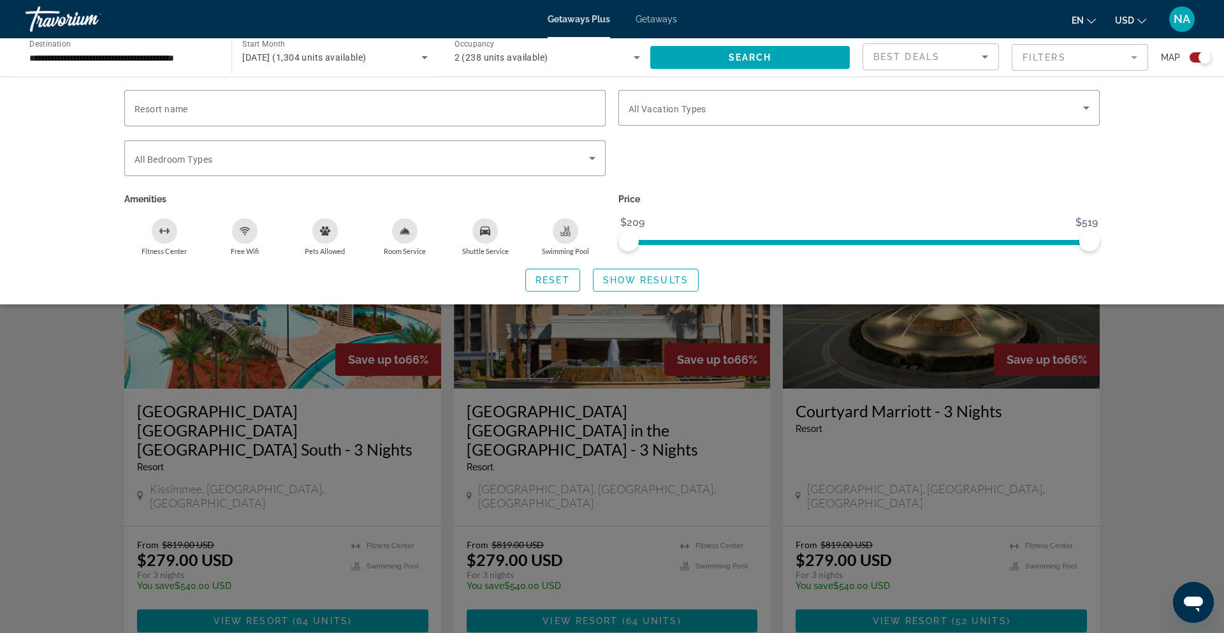
click at [11, 356] on div "Search widget" at bounding box center [612, 411] width 1224 height 441
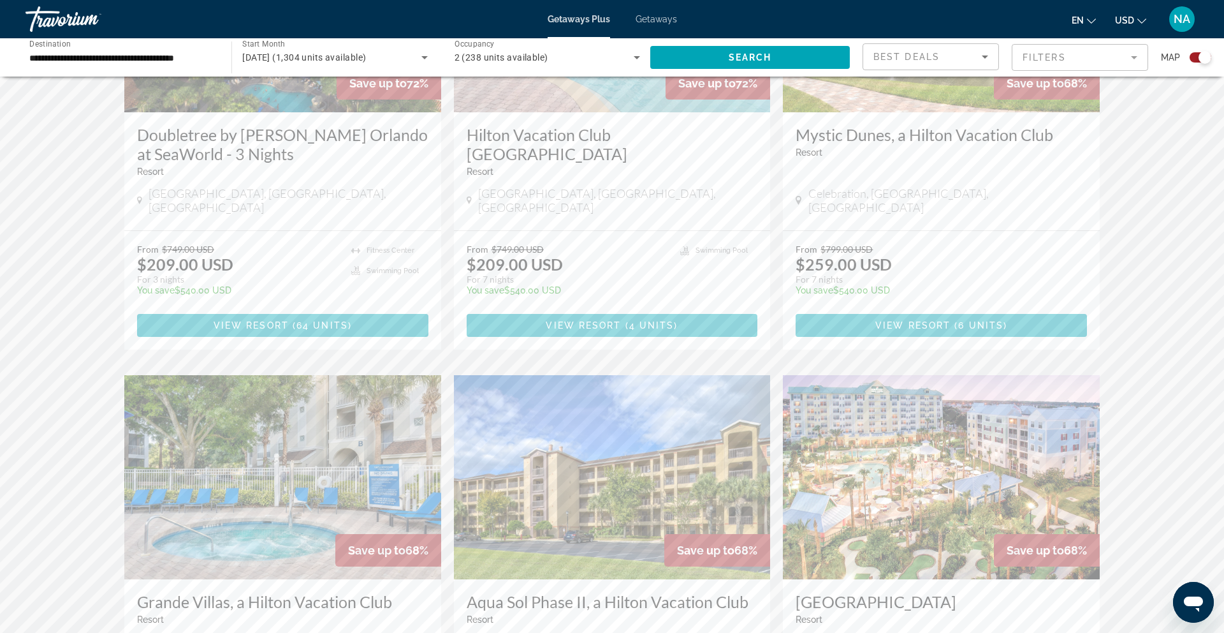
scroll to position [512, 0]
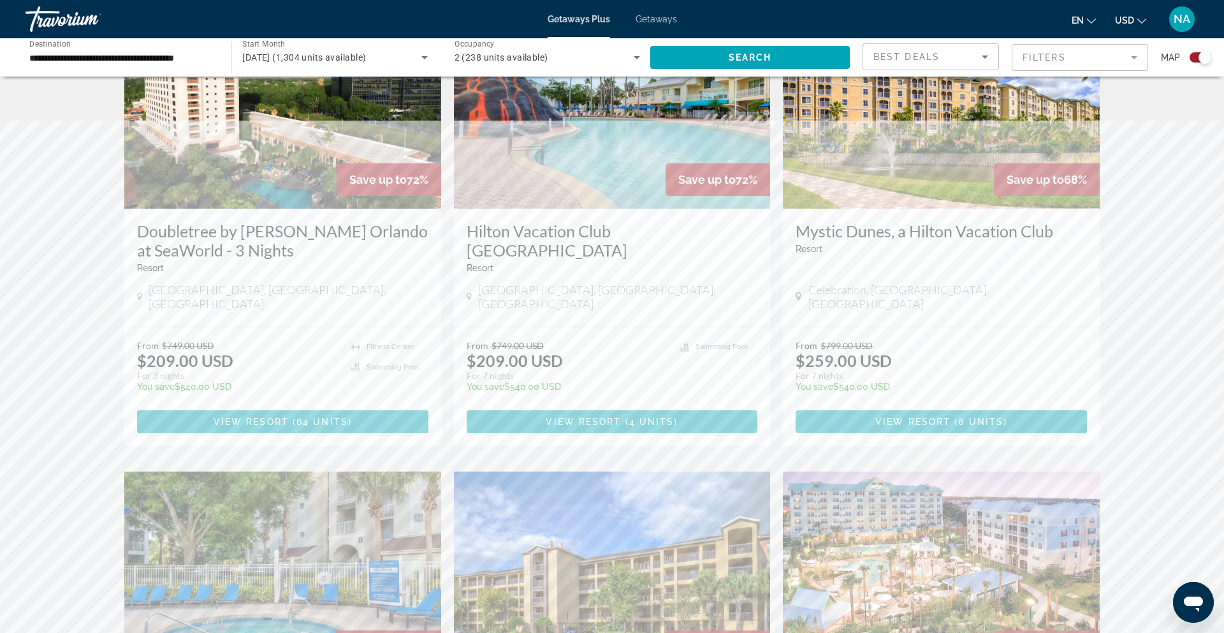
click at [1056, 62] on mat-form-field "Filters" at bounding box center [1080, 57] width 136 height 27
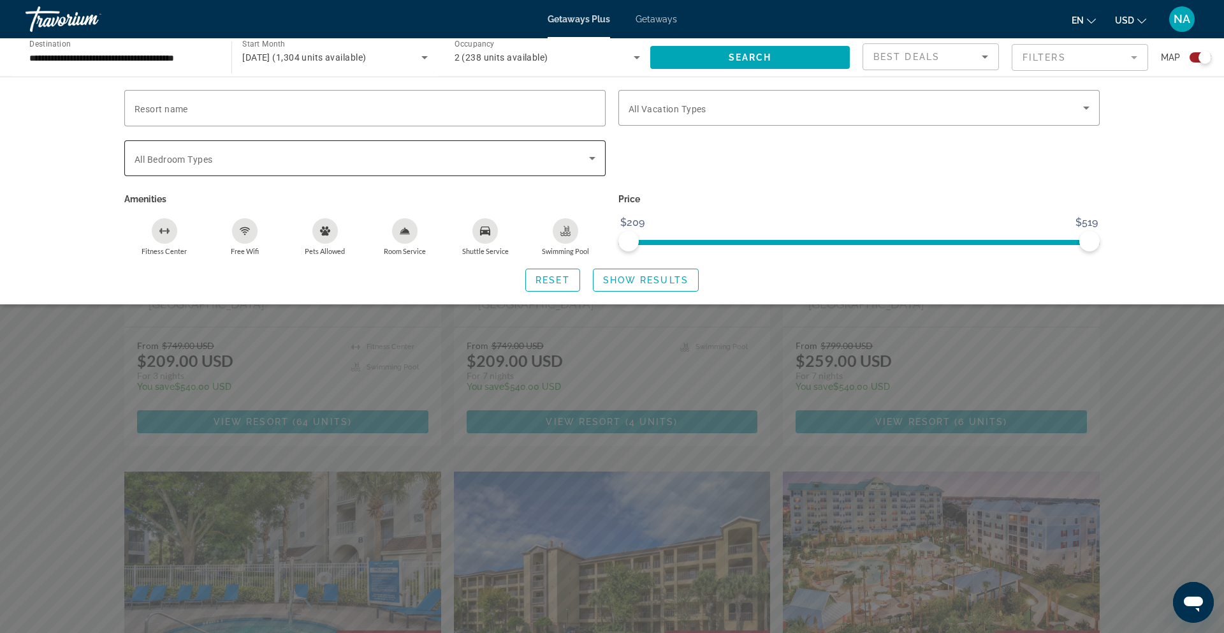
click at [187, 168] on div "Search widget" at bounding box center [365, 158] width 461 height 36
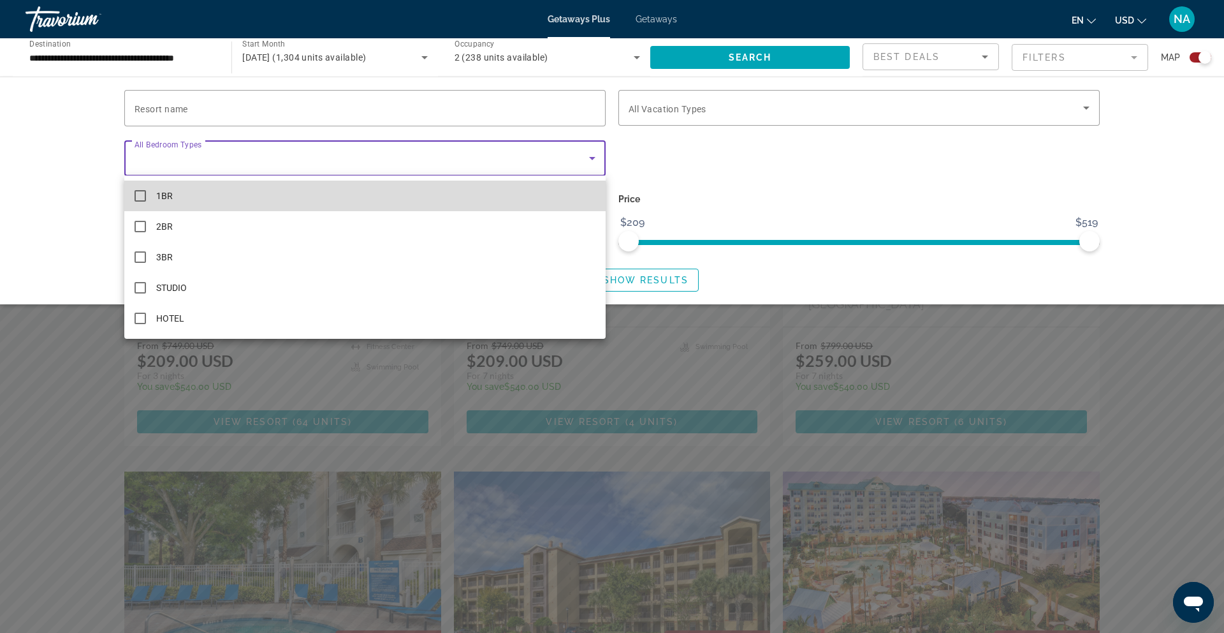
click at [140, 190] on mat-pseudo-checkbox at bounding box center [140, 195] width 11 height 11
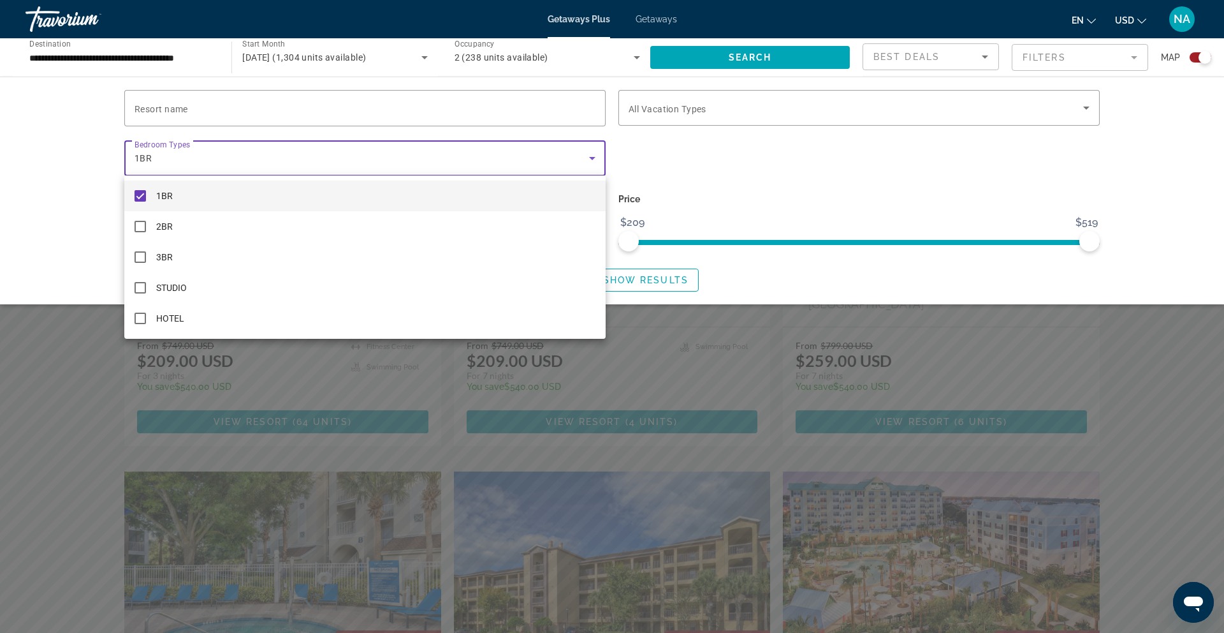
click at [84, 203] on div at bounding box center [612, 316] width 1224 height 633
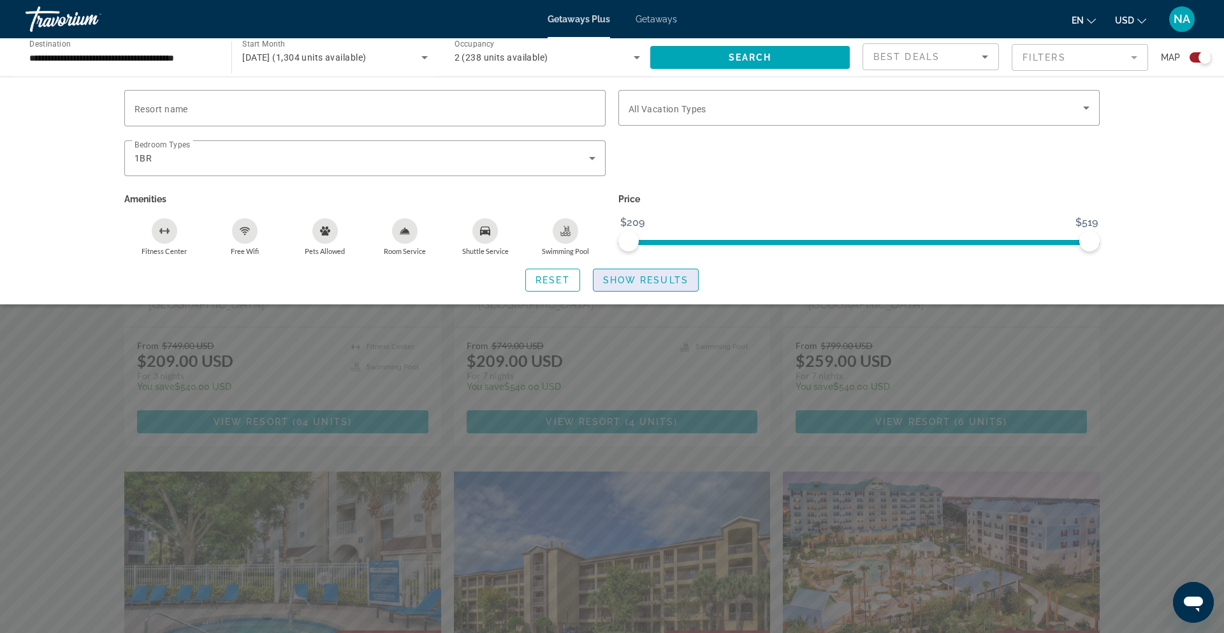
click at [659, 277] on span "Show Results" at bounding box center [645, 280] width 85 height 10
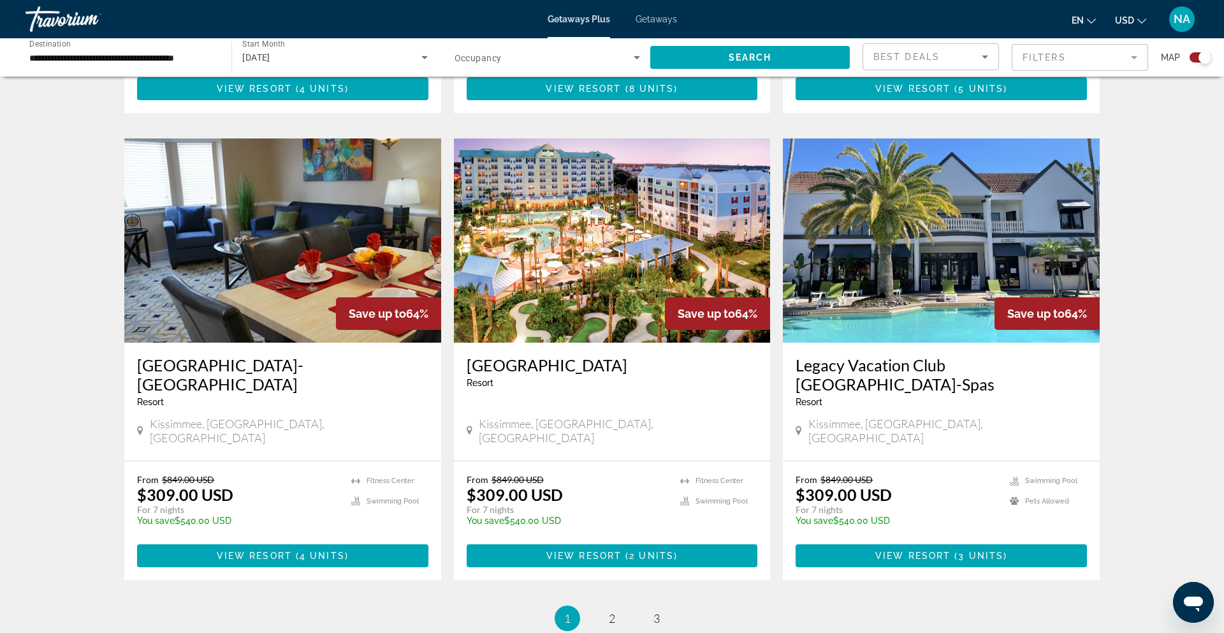
scroll to position [1756, 0]
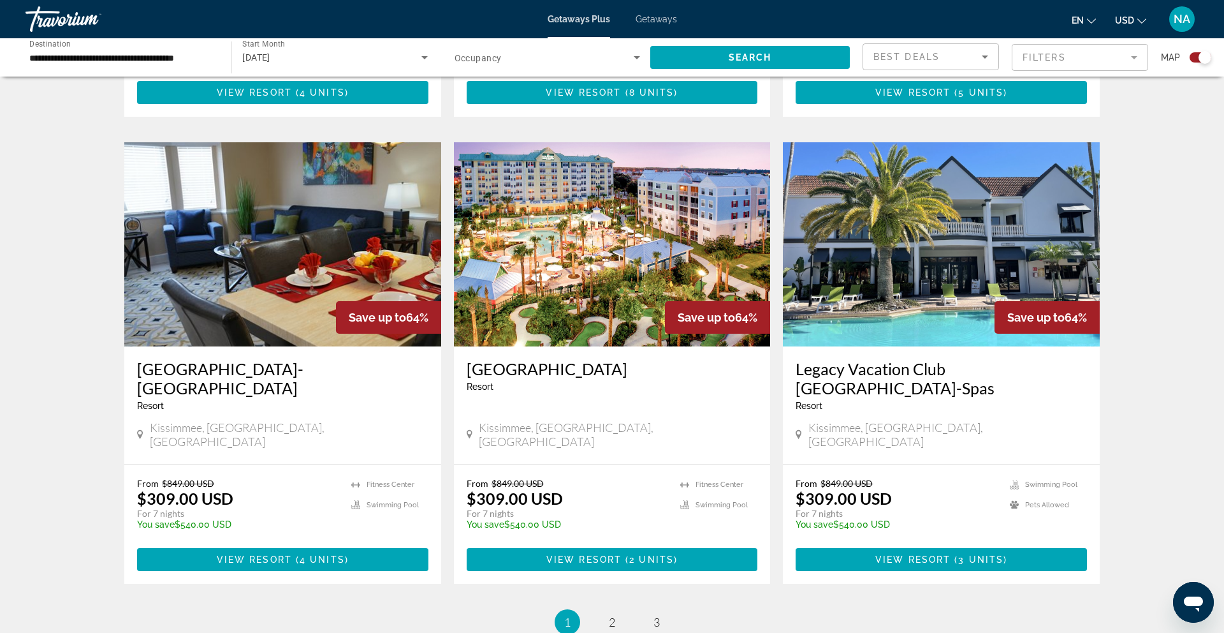
click at [928, 142] on img "Main content" at bounding box center [941, 244] width 317 height 204
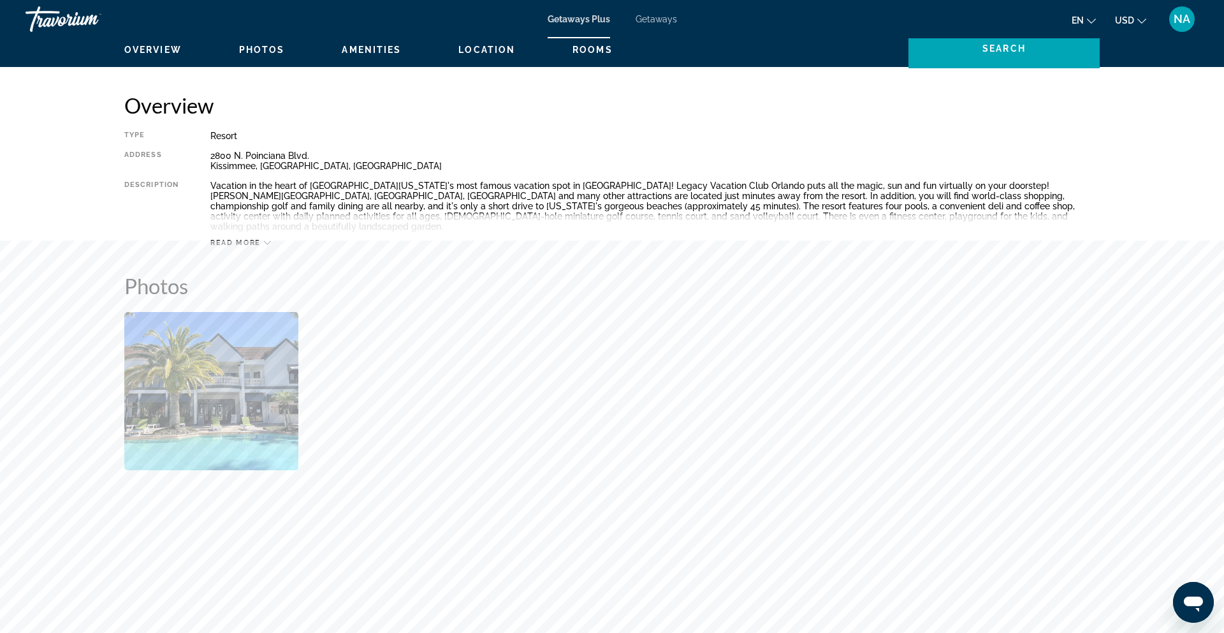
scroll to position [227, 0]
